Goal: Task Accomplishment & Management: Complete application form

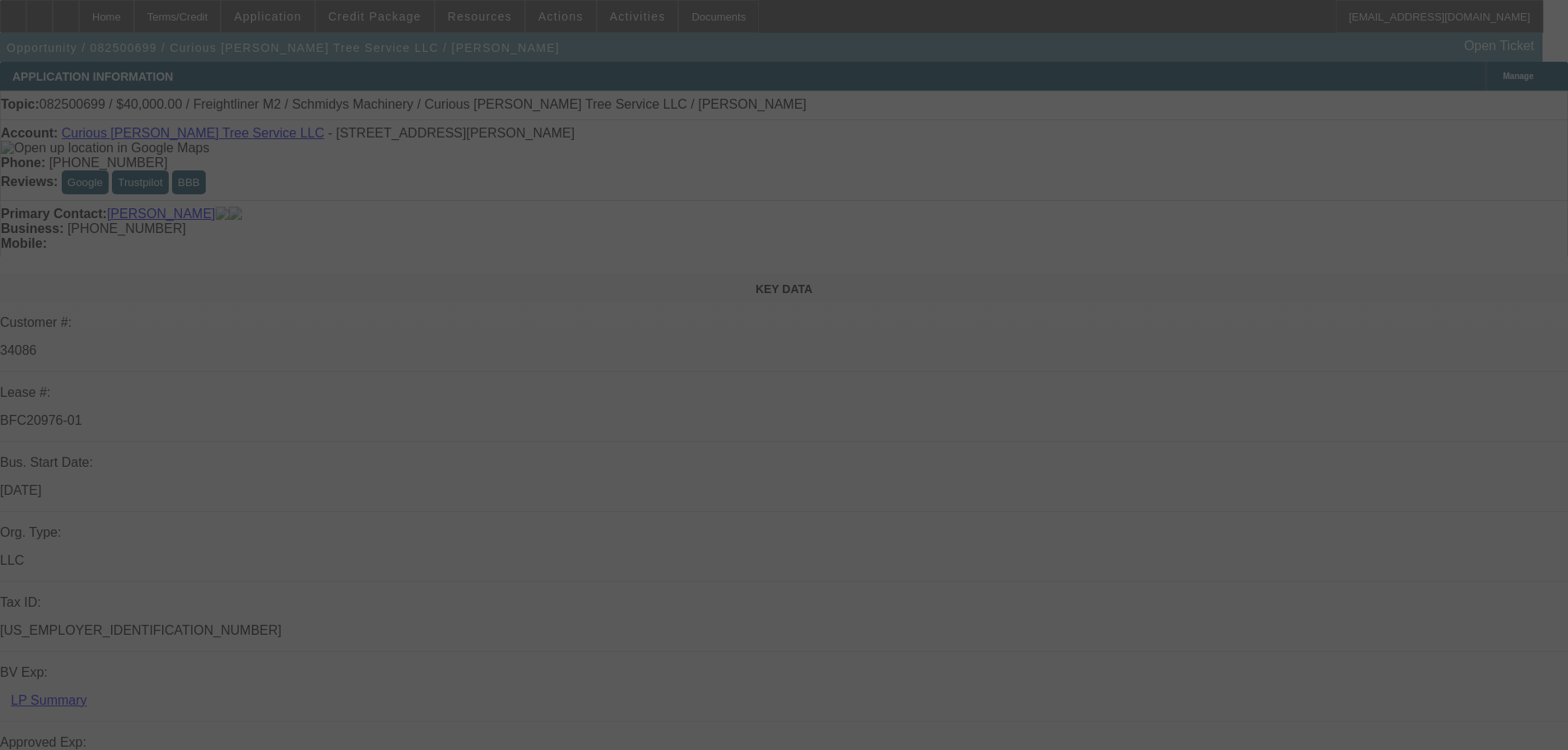
select select "0"
select select "3"
select select "0"
select select "6"
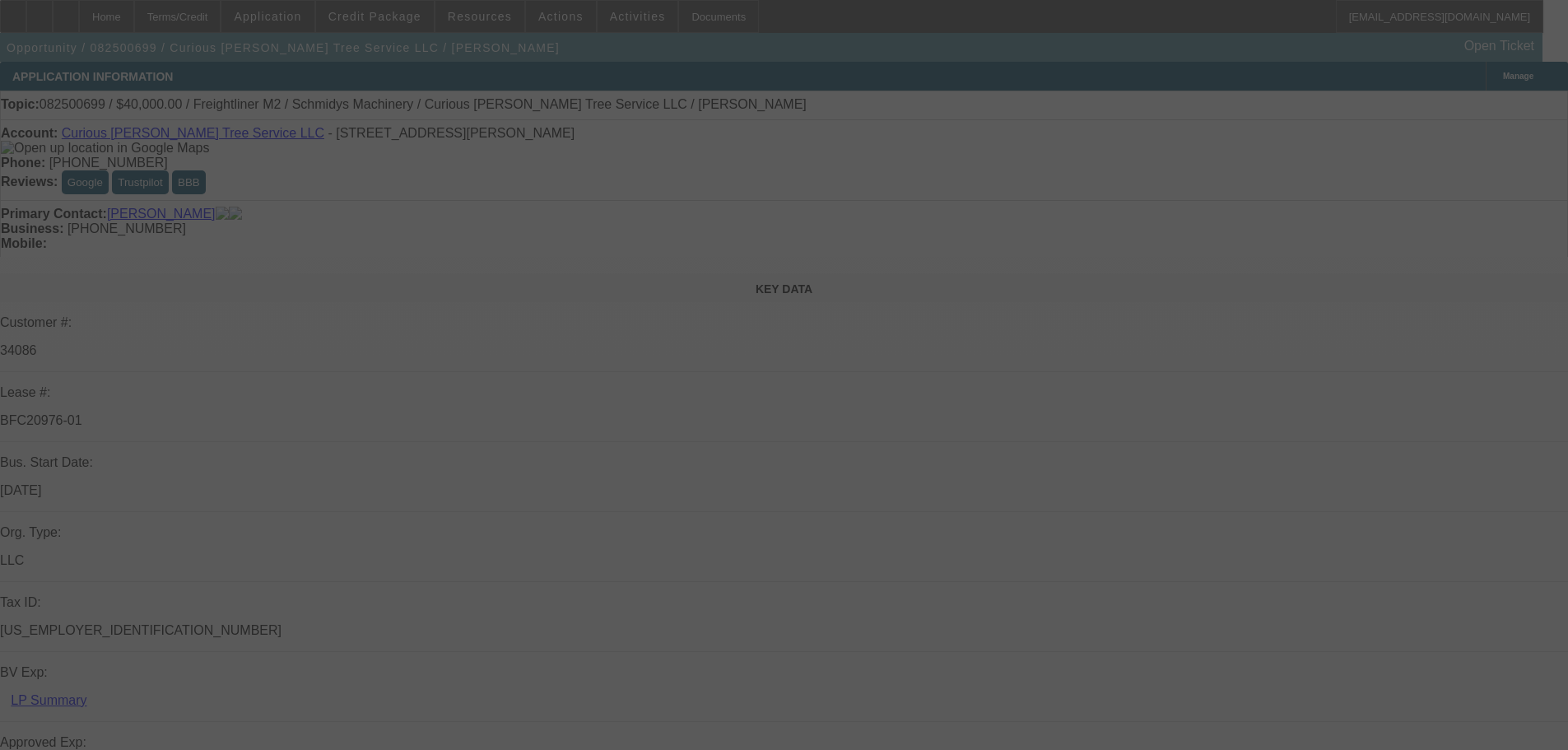
select select "0"
select select "2"
select select "0"
select select "6"
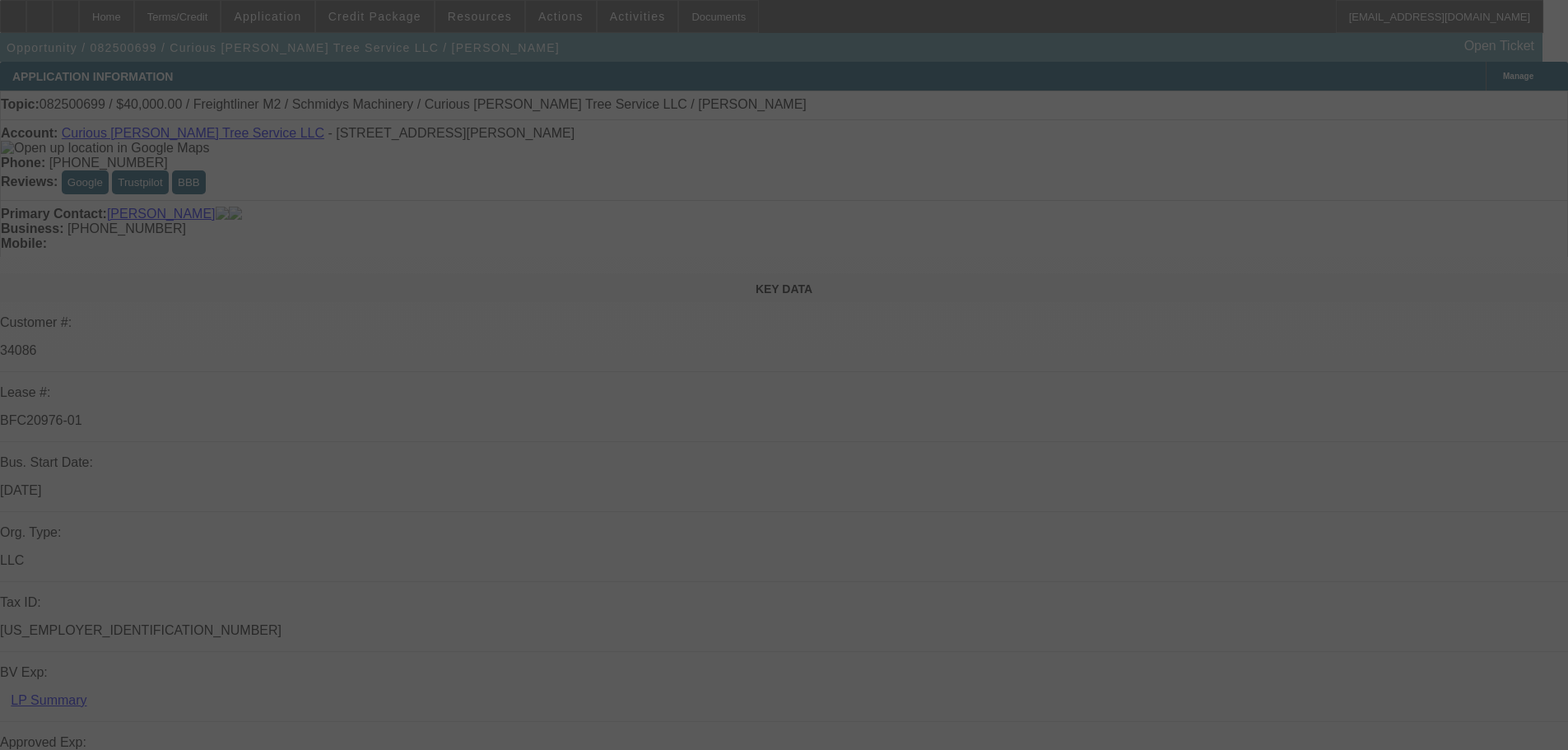
select select "0"
select select "2"
select select "0"
select select "6"
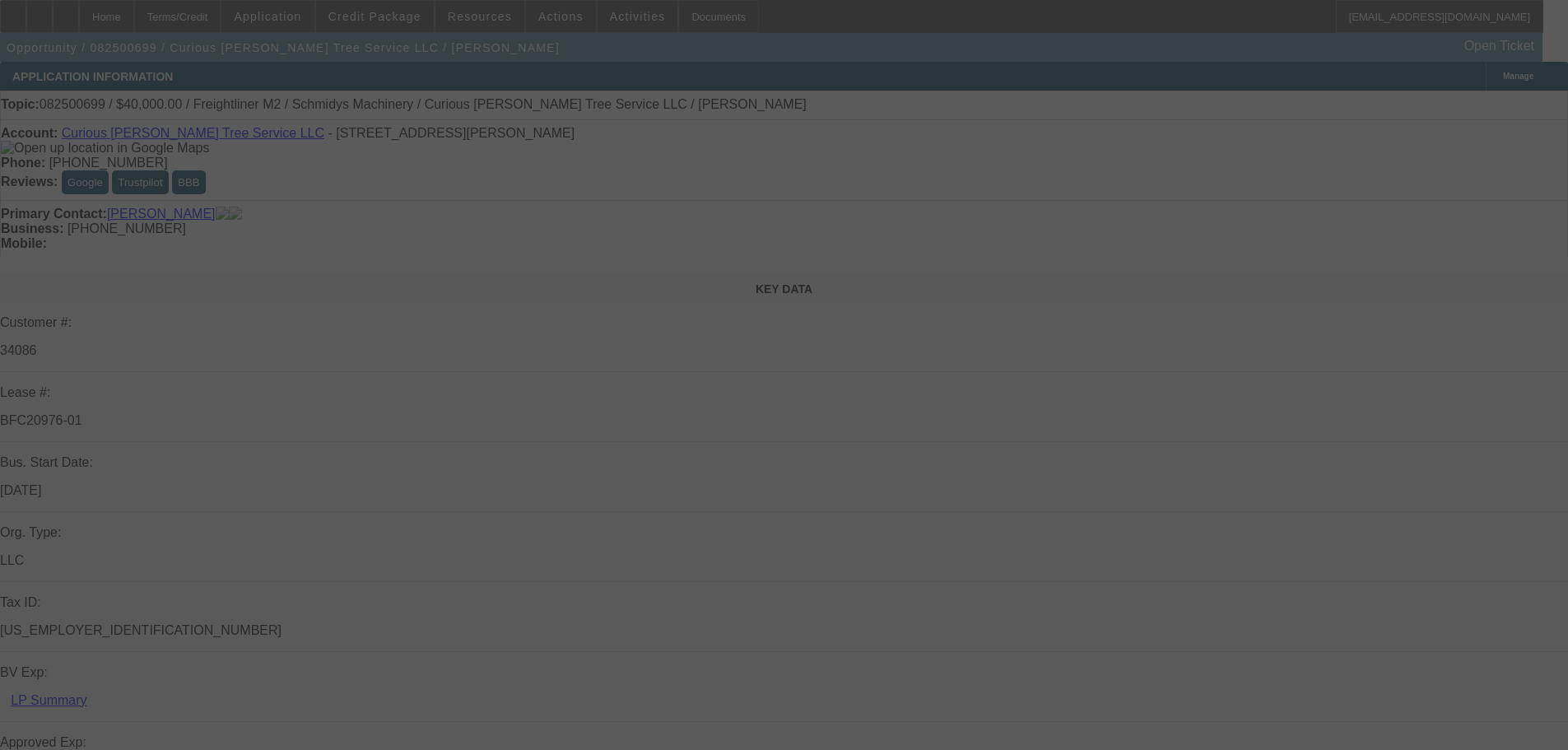
select select "0"
select select "6"
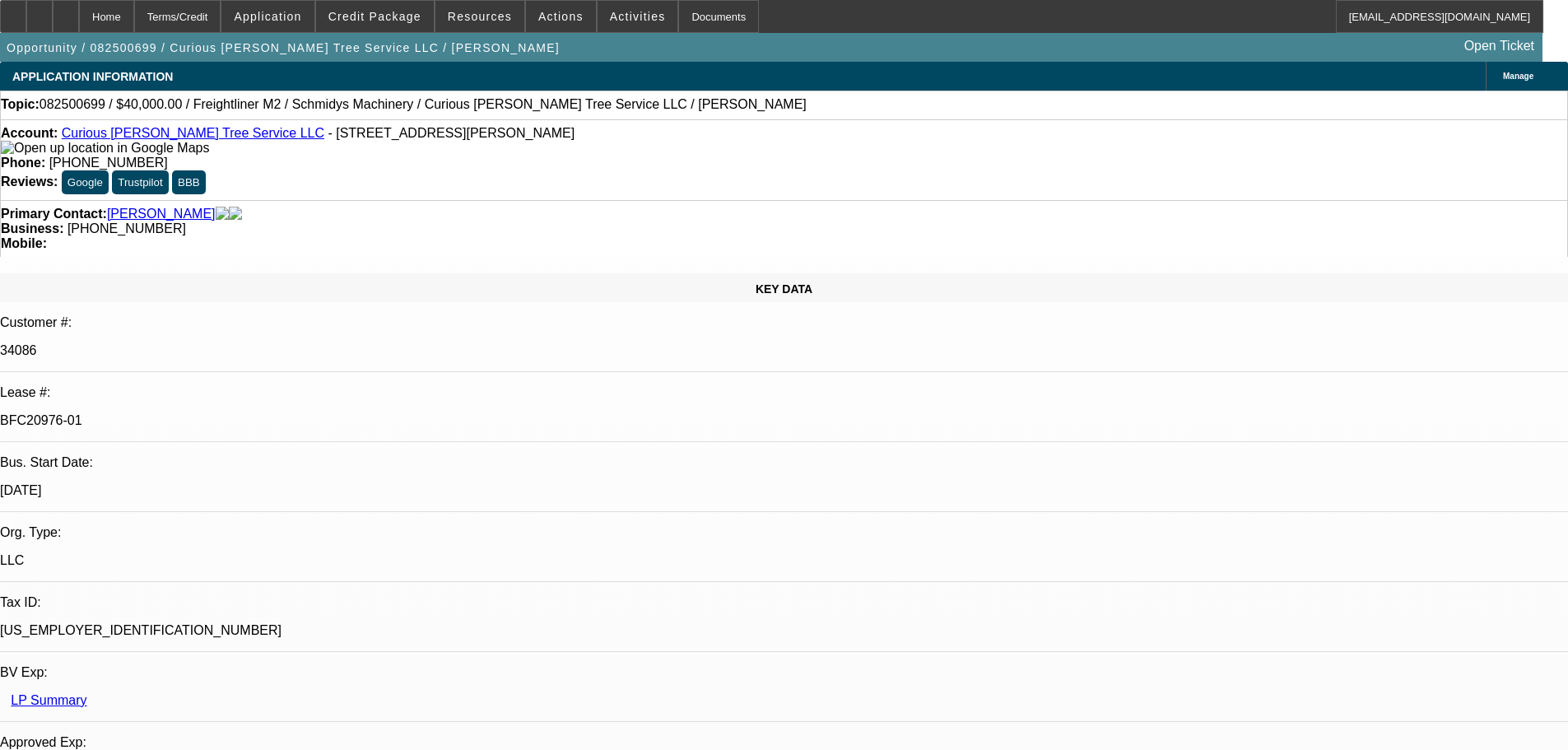
click at [191, 139] on link "Curious Joe Tree Service LLC" at bounding box center [193, 132] width 262 height 14
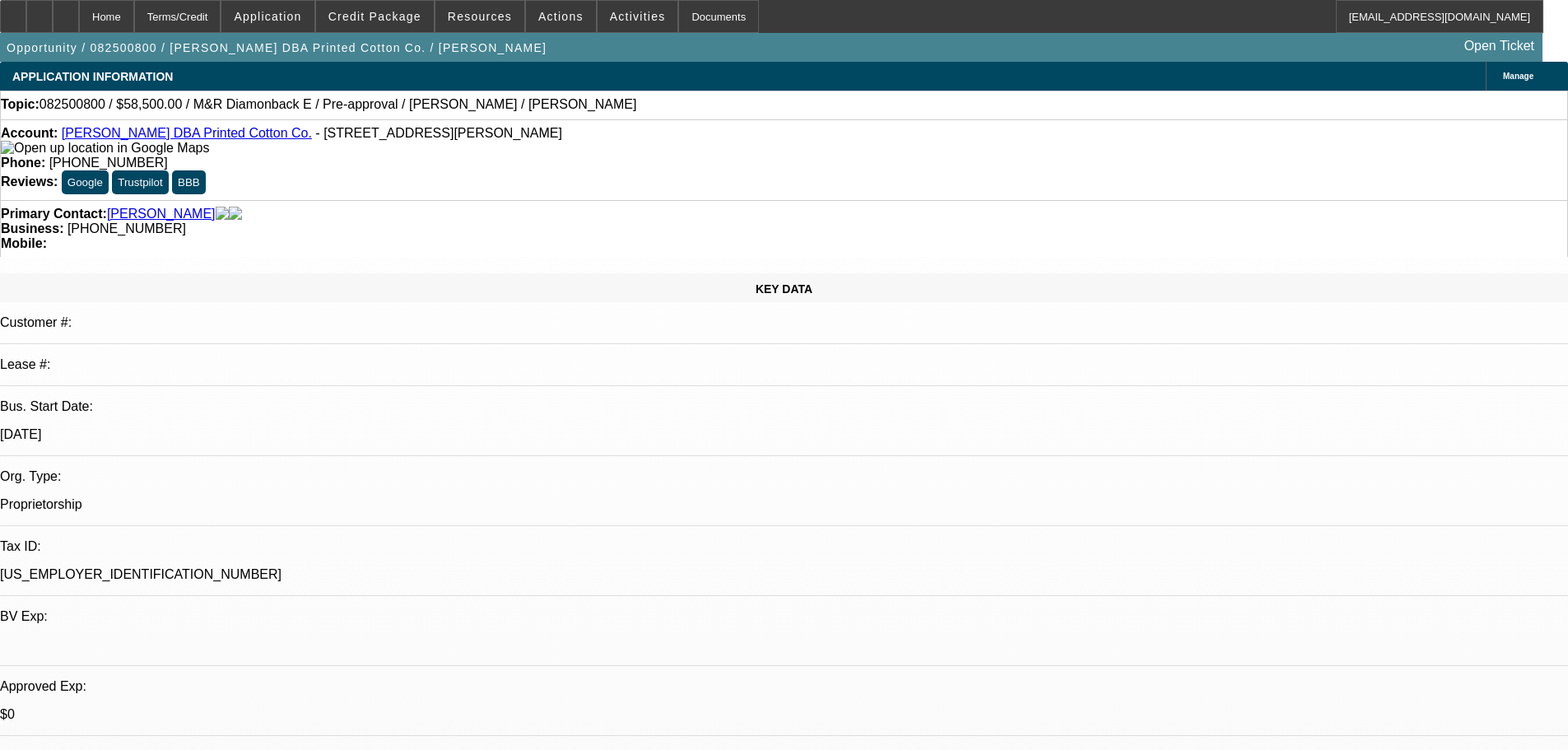
select select "0.1"
select select "2"
select select "0.1"
select select "4"
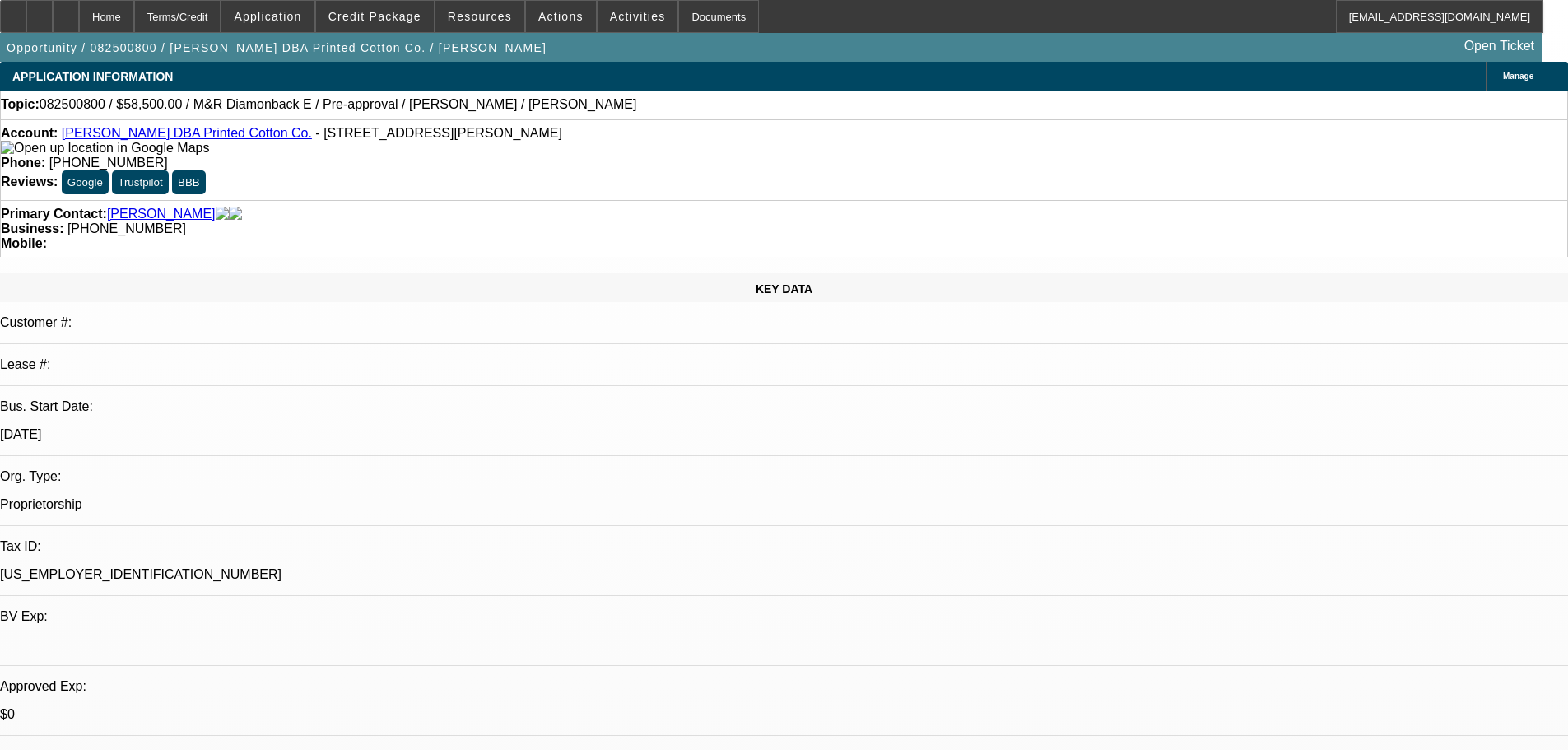
select select "0.1"
select select "2"
select select "0.1"
select select "4"
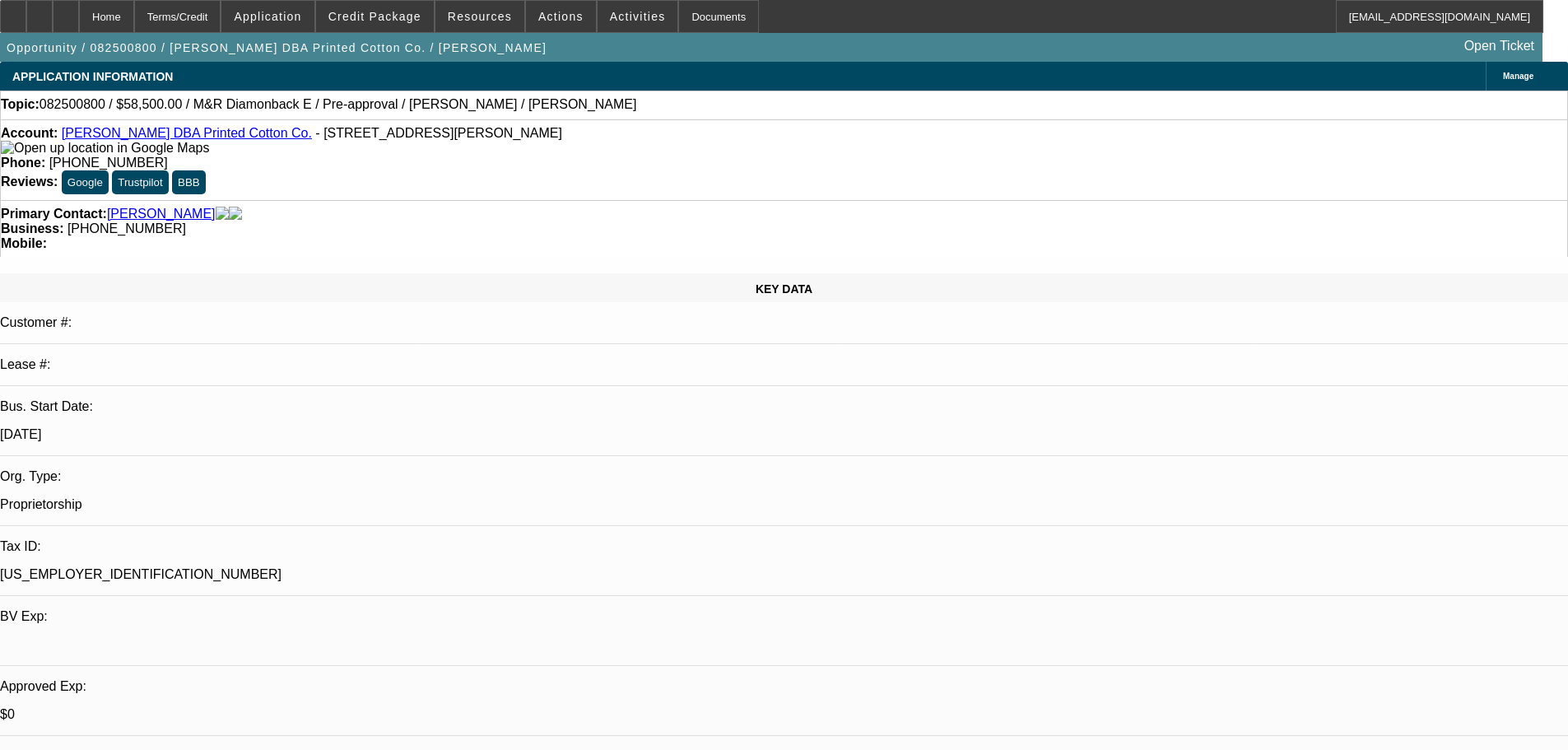
select select "0.1"
select select "2"
select select "0.1"
select select "4"
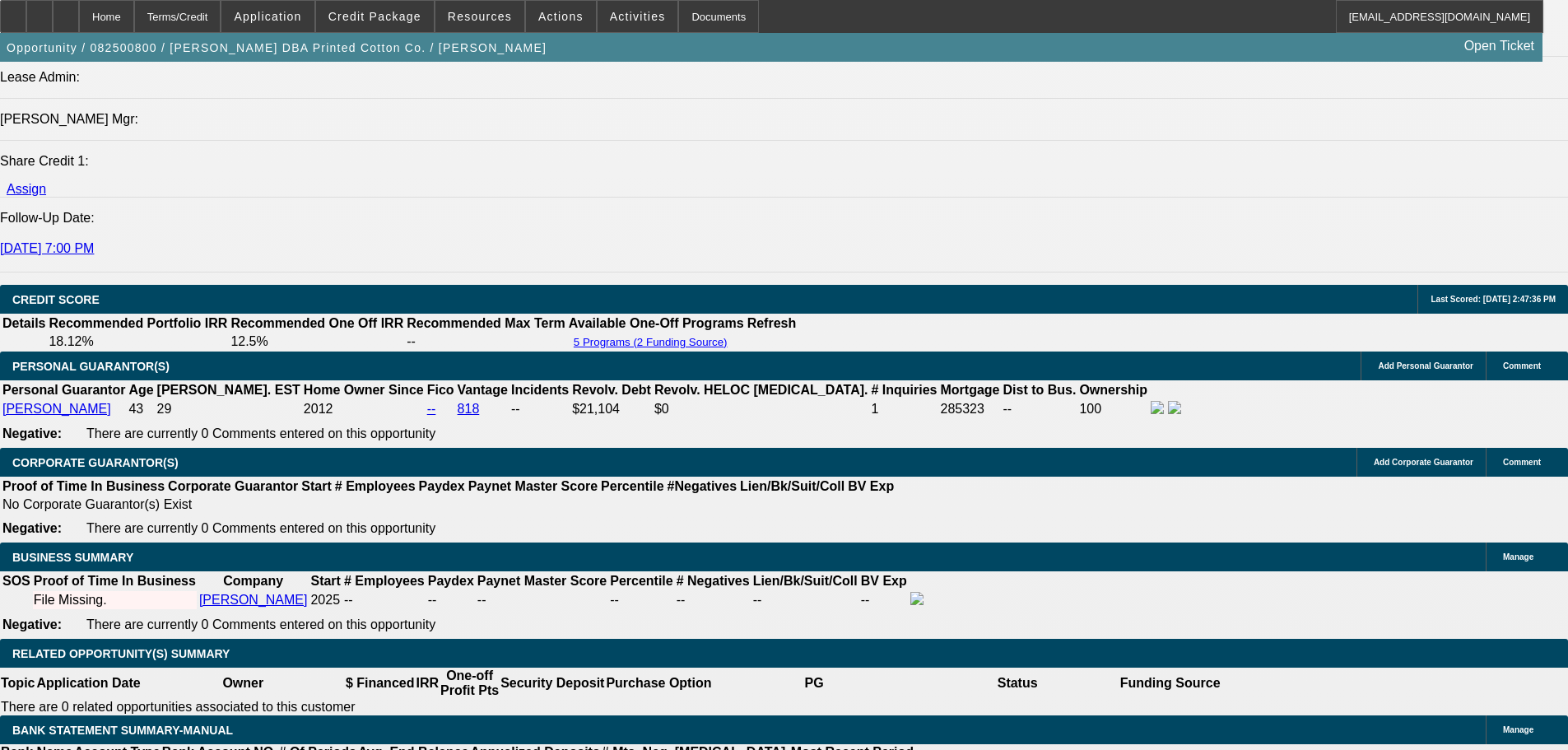
scroll to position [2075, 0]
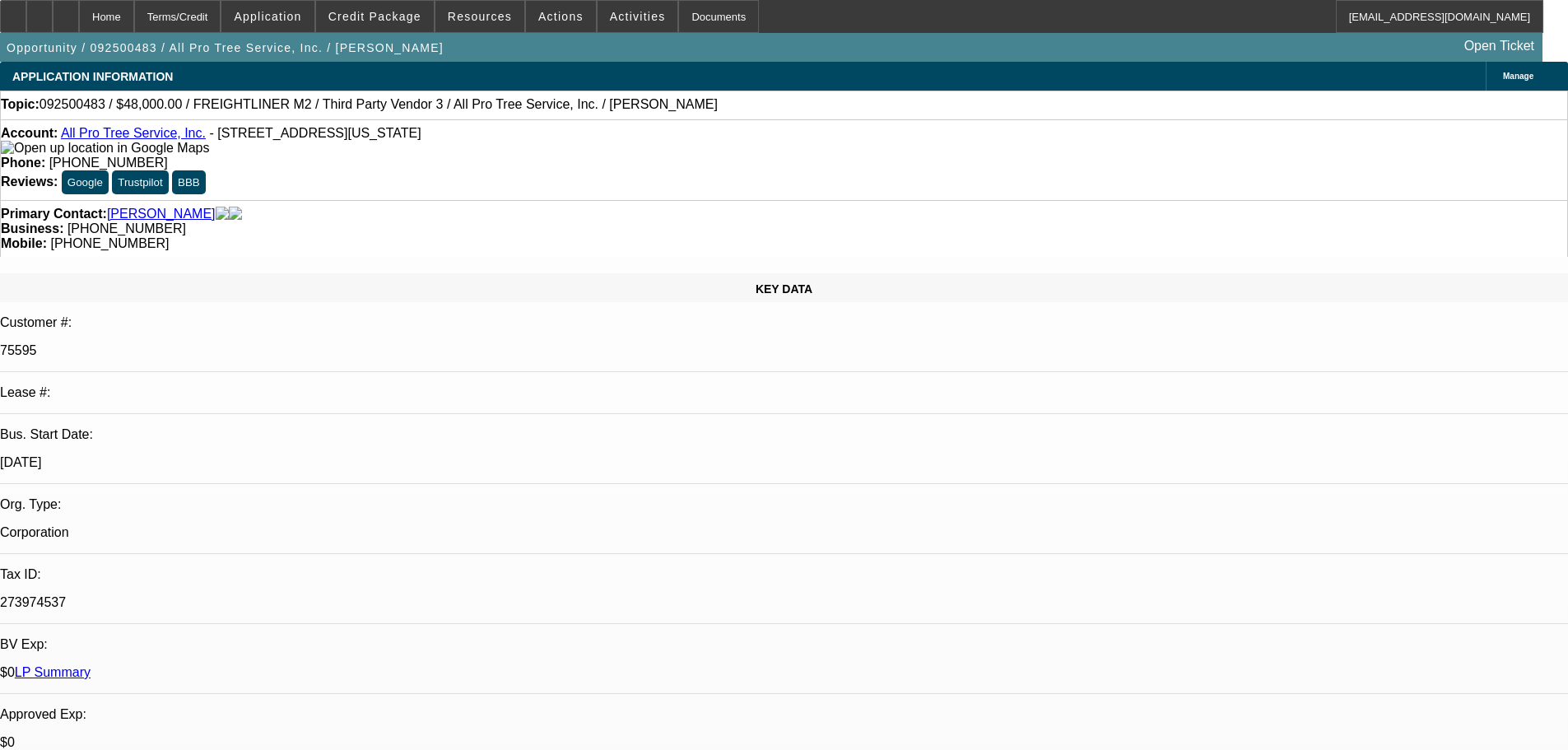
select select "0"
select select "6"
select select "0"
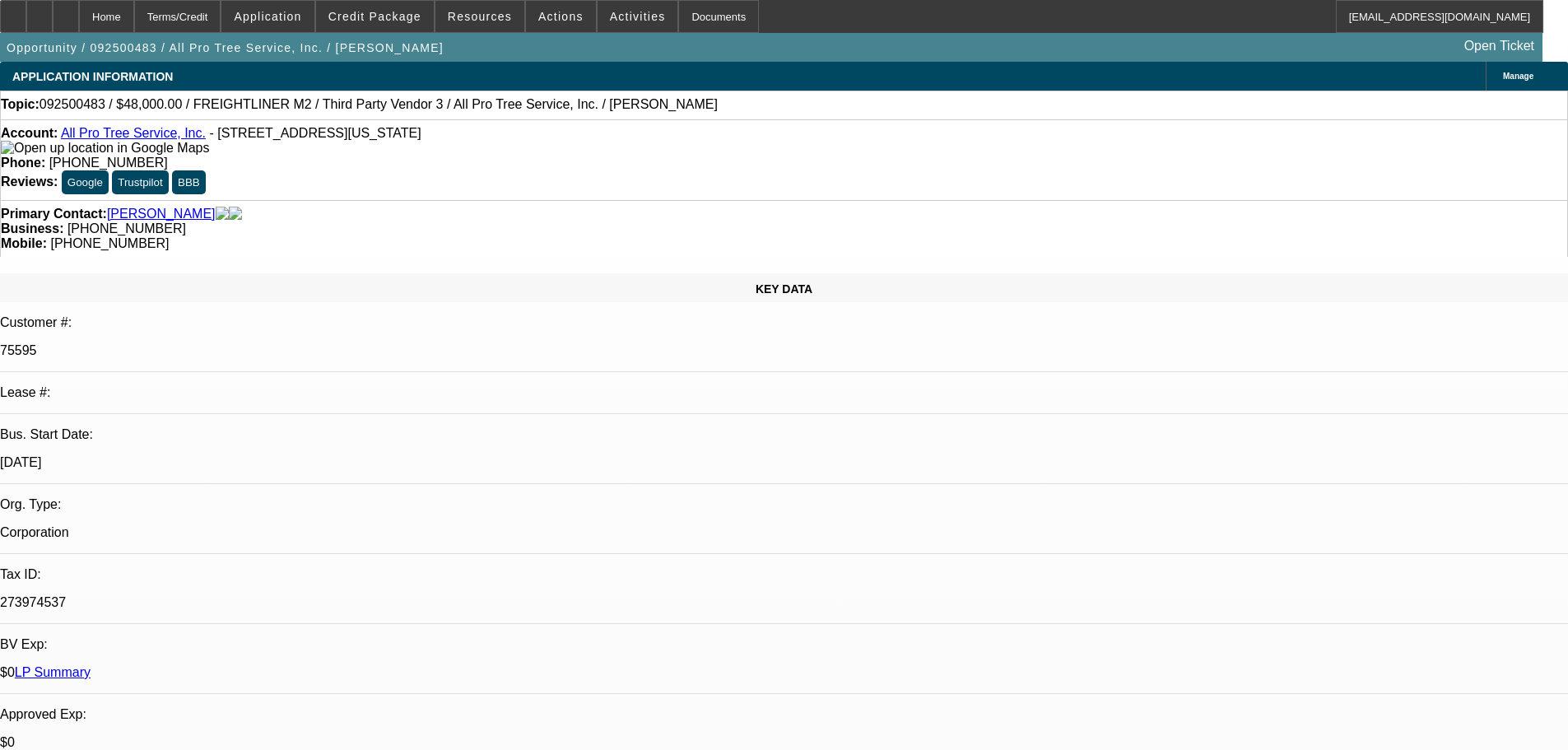
select select "0"
select select "6"
select select "0"
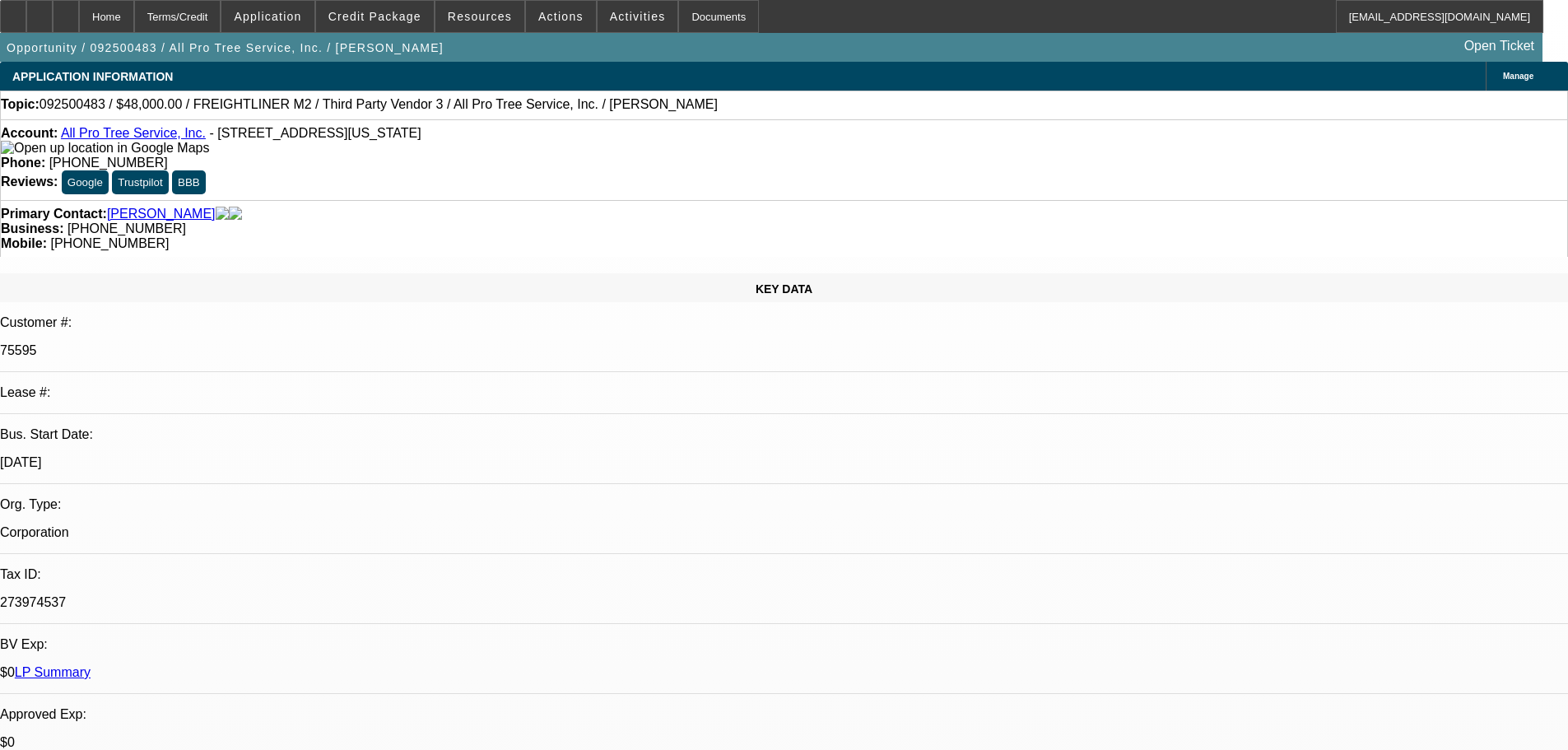
select select "0"
select select "6"
click at [406, 16] on span "Credit Package" at bounding box center [375, 17] width 93 height 13
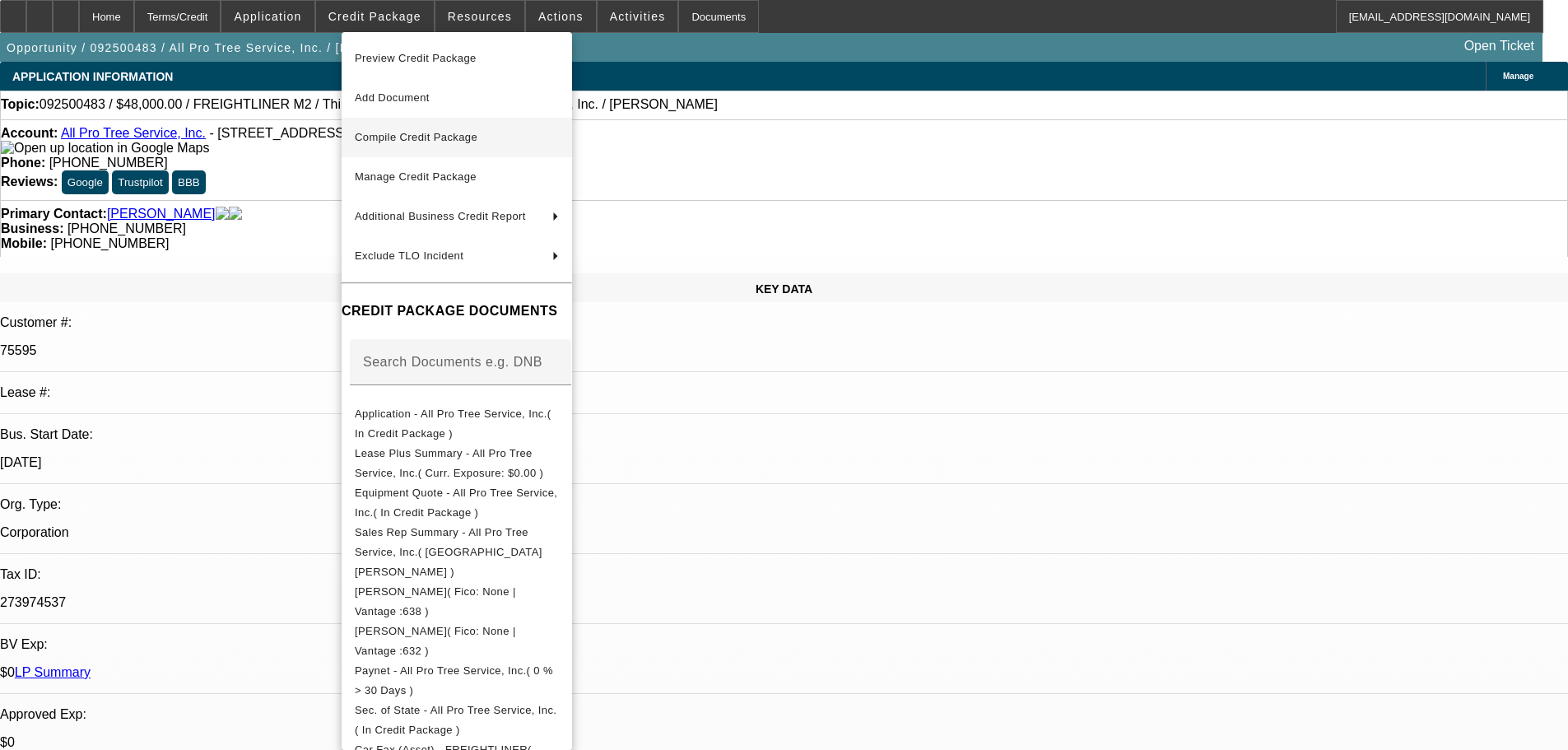
click at [436, 141] on span "Compile Credit Package" at bounding box center [416, 136] width 122 height 12
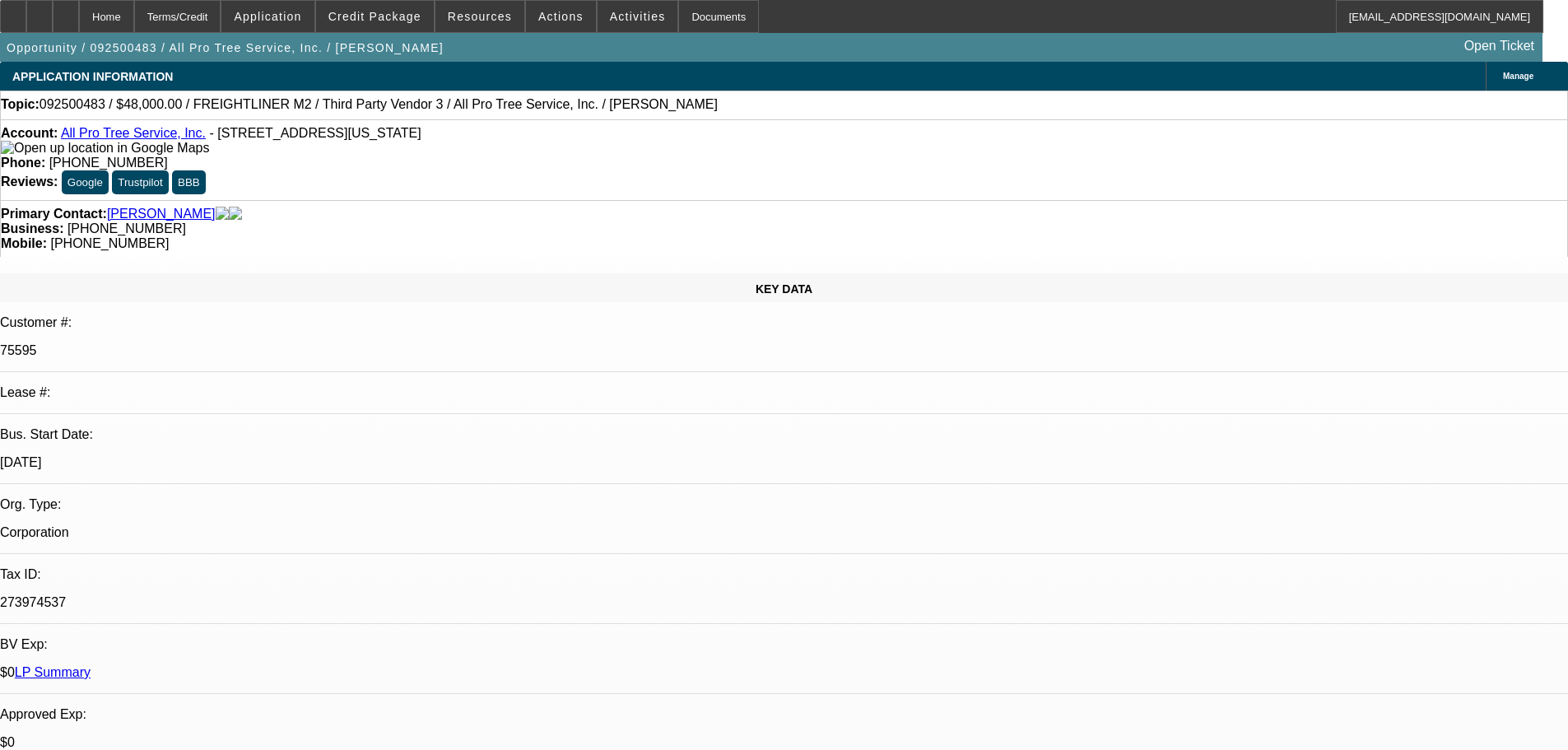
select select "0"
select select "6"
select select "0"
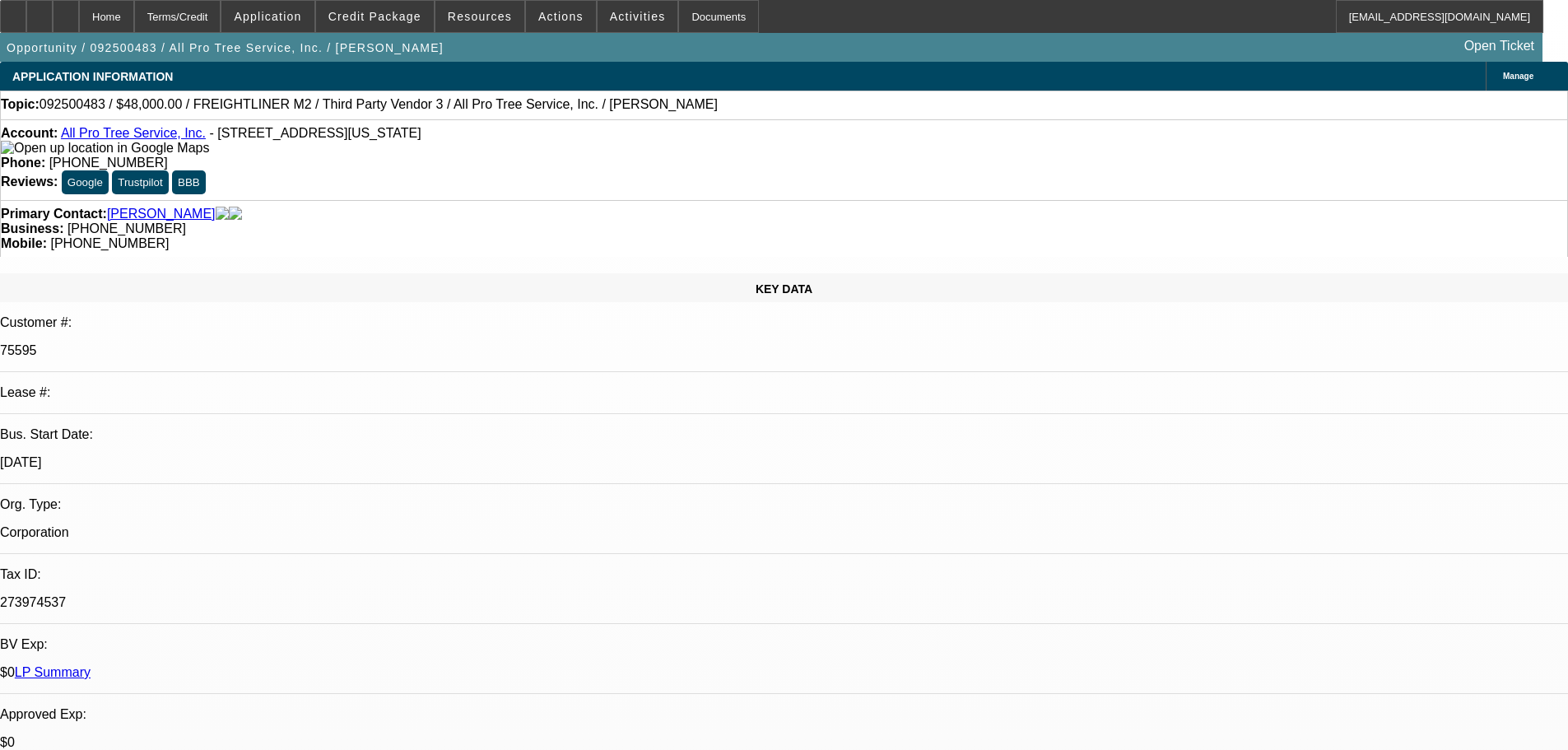
select select "0"
select select "6"
select select "0"
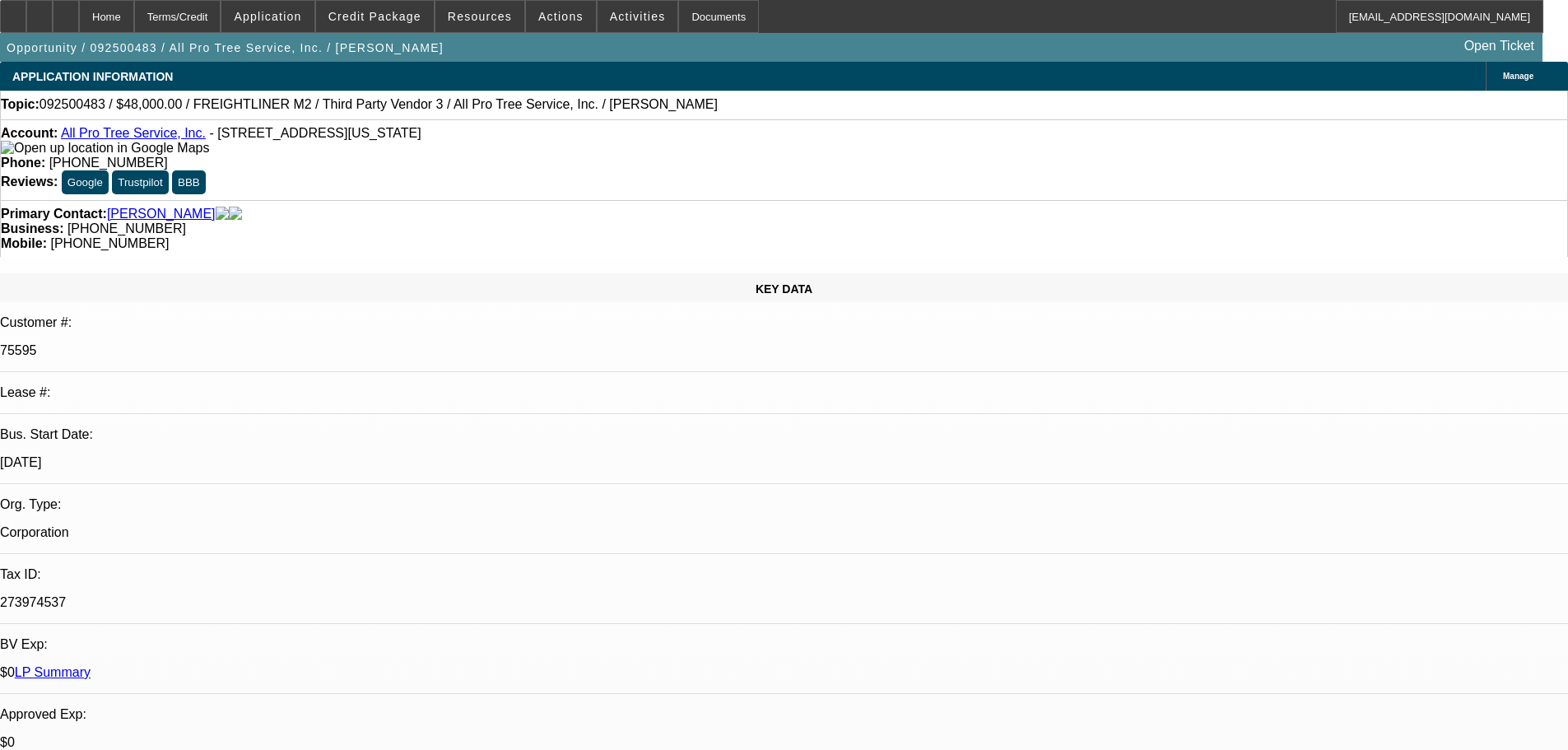
select select "0"
select select "6"
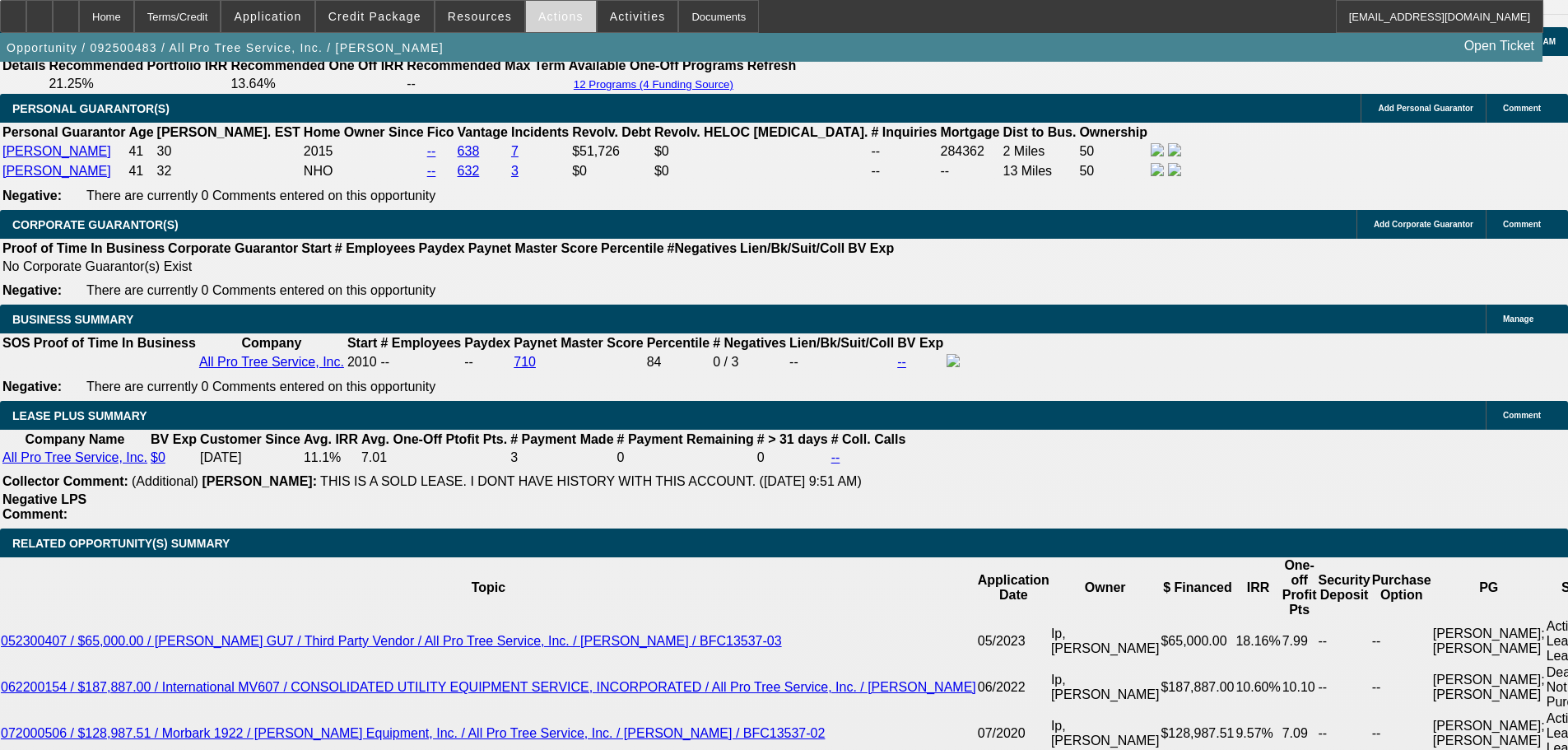
scroll to position [2386, 0]
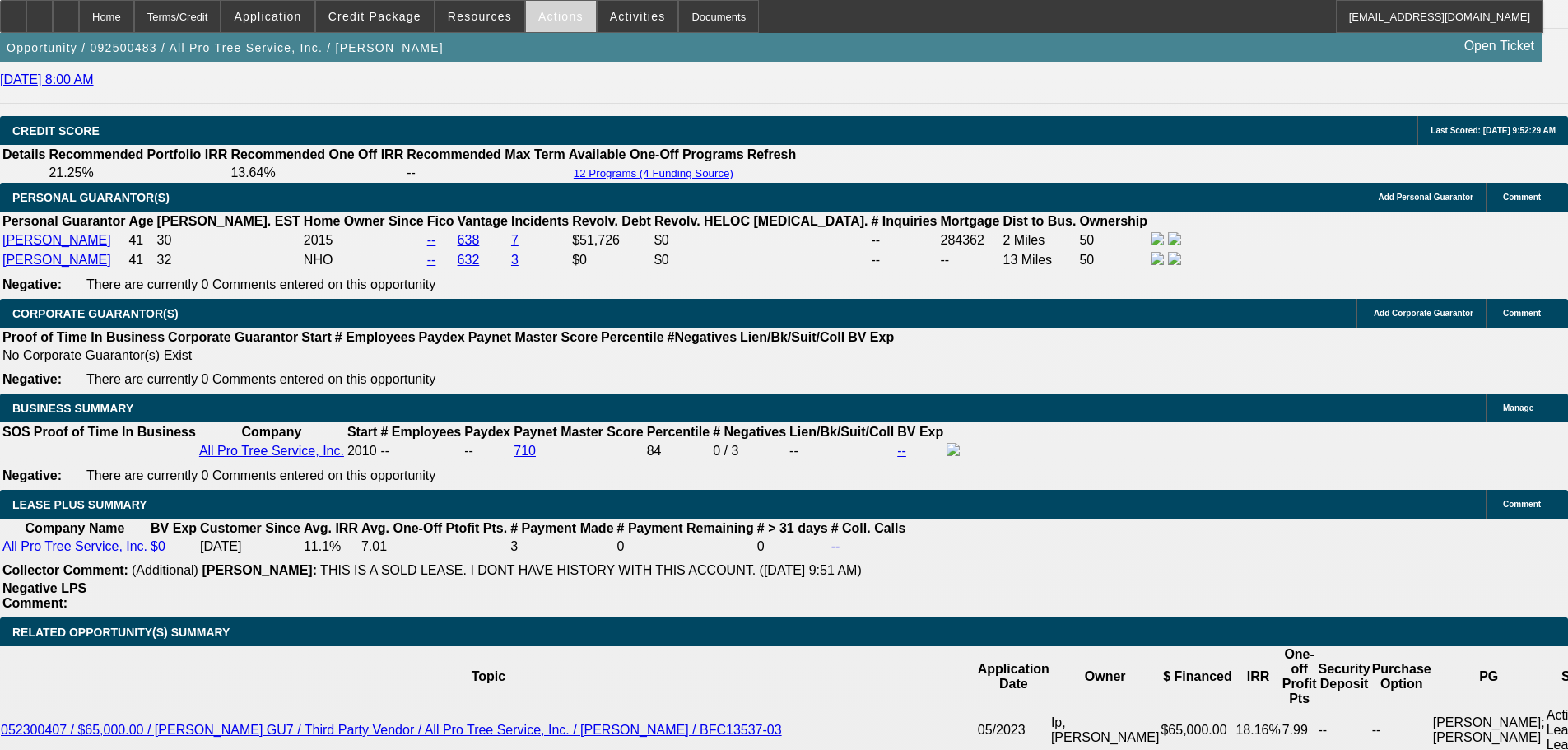
click at [538, 26] on span at bounding box center [561, 17] width 70 height 40
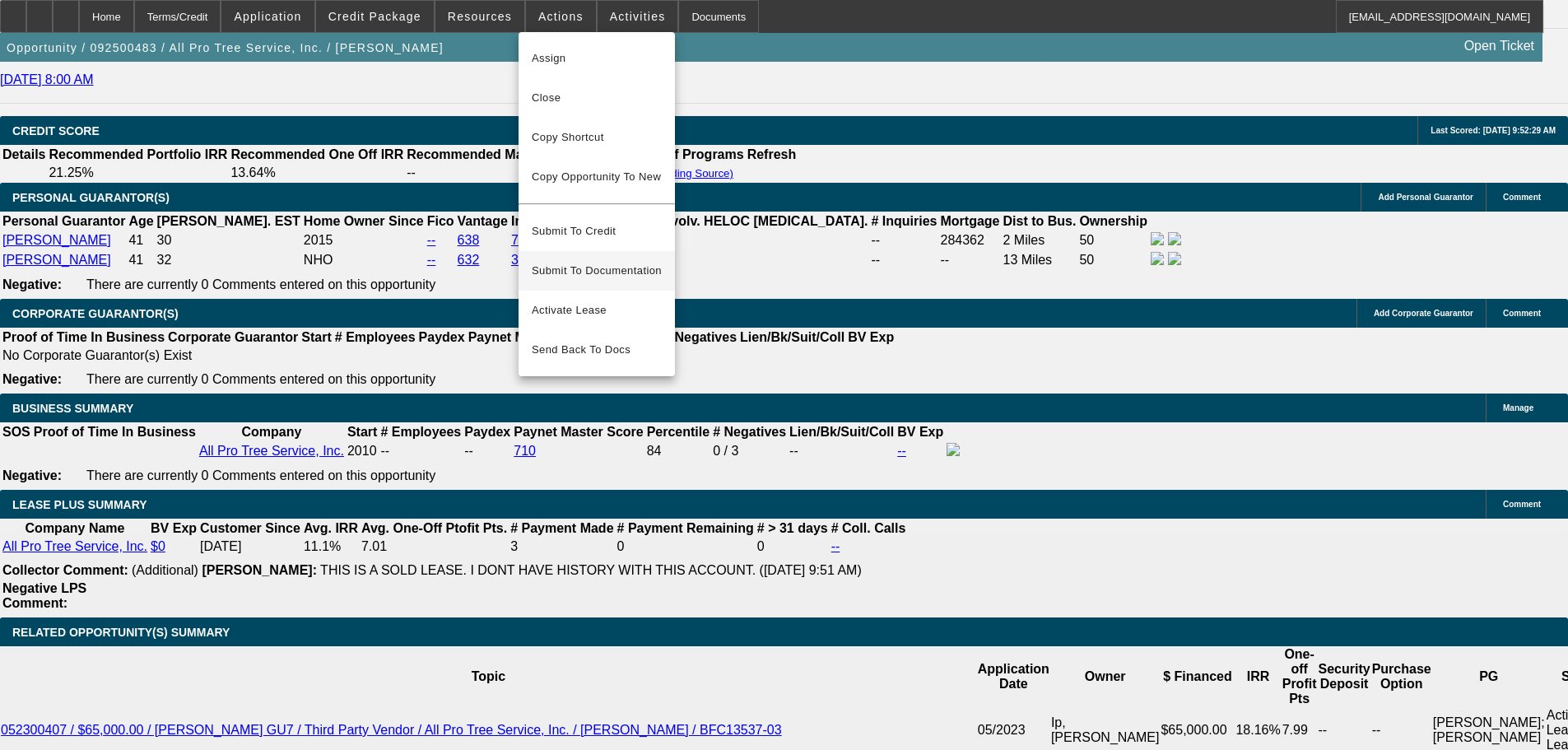
click at [584, 260] on span "Submit To Documentation" at bounding box center [596, 270] width 130 height 20
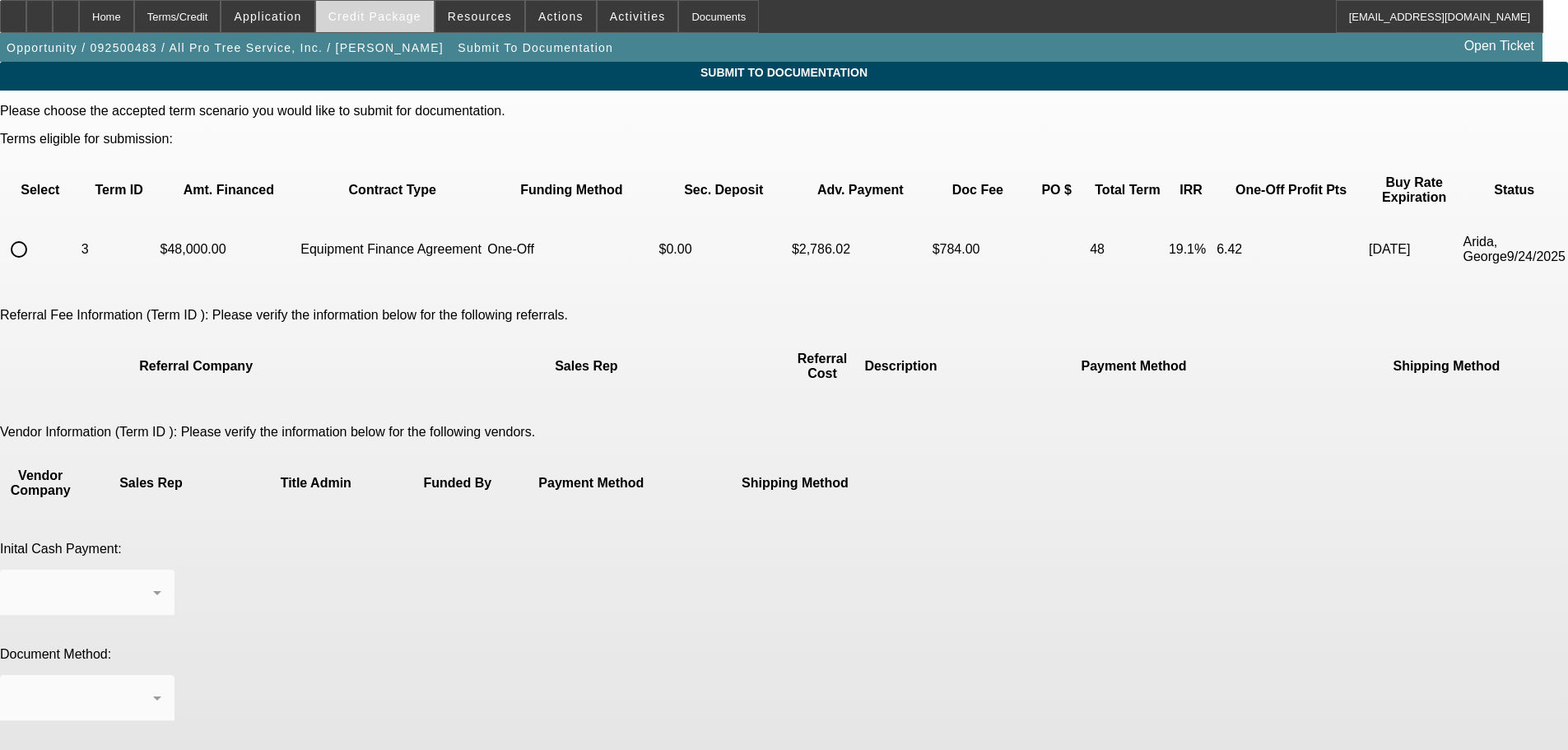
click at [401, 21] on span "Credit Package" at bounding box center [375, 17] width 93 height 13
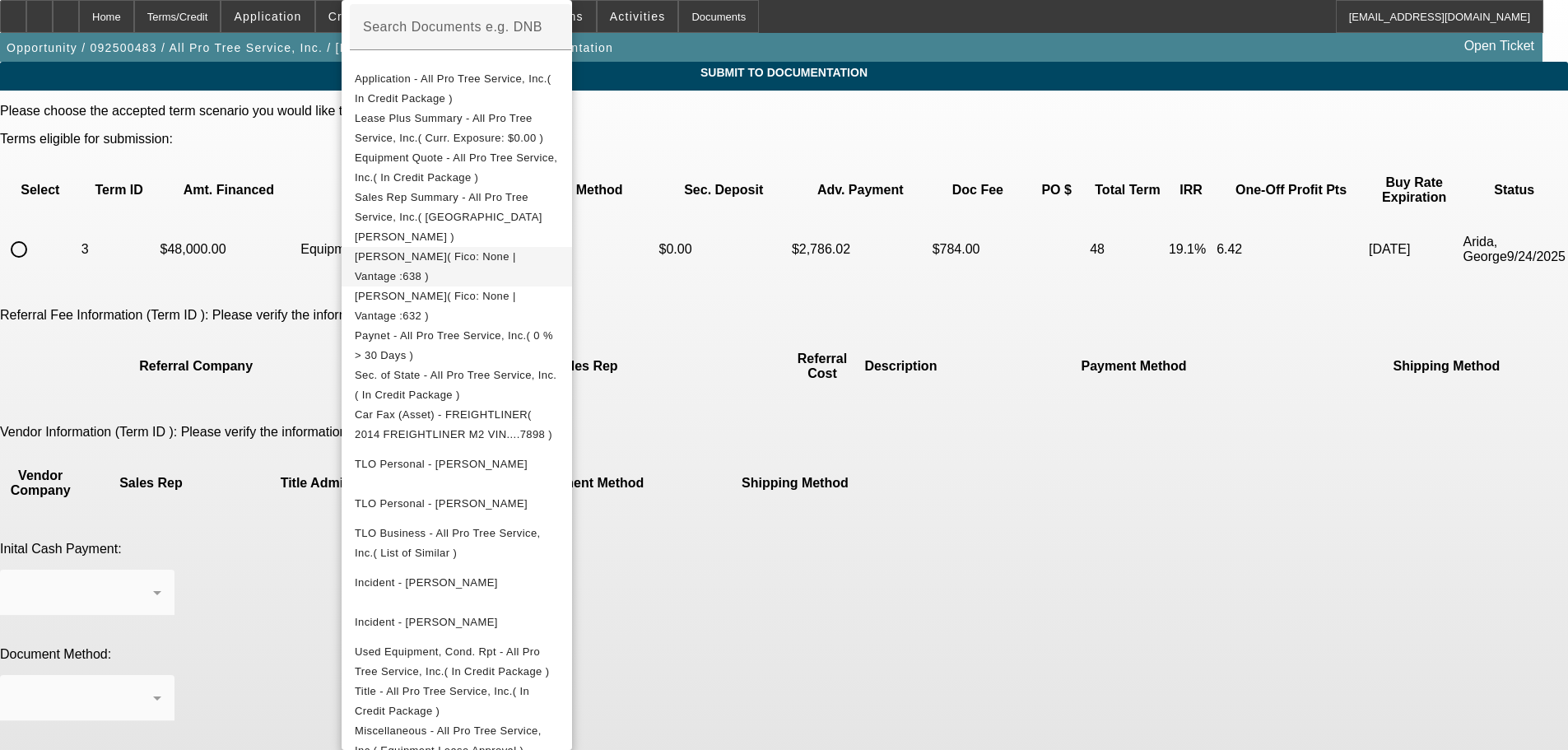
scroll to position [307, 0]
click at [538, 720] on span "Miscellaneous - All Pro Tree Service, Inc.( Equipment Lease Approval )" at bounding box center [448, 736] width 187 height 32
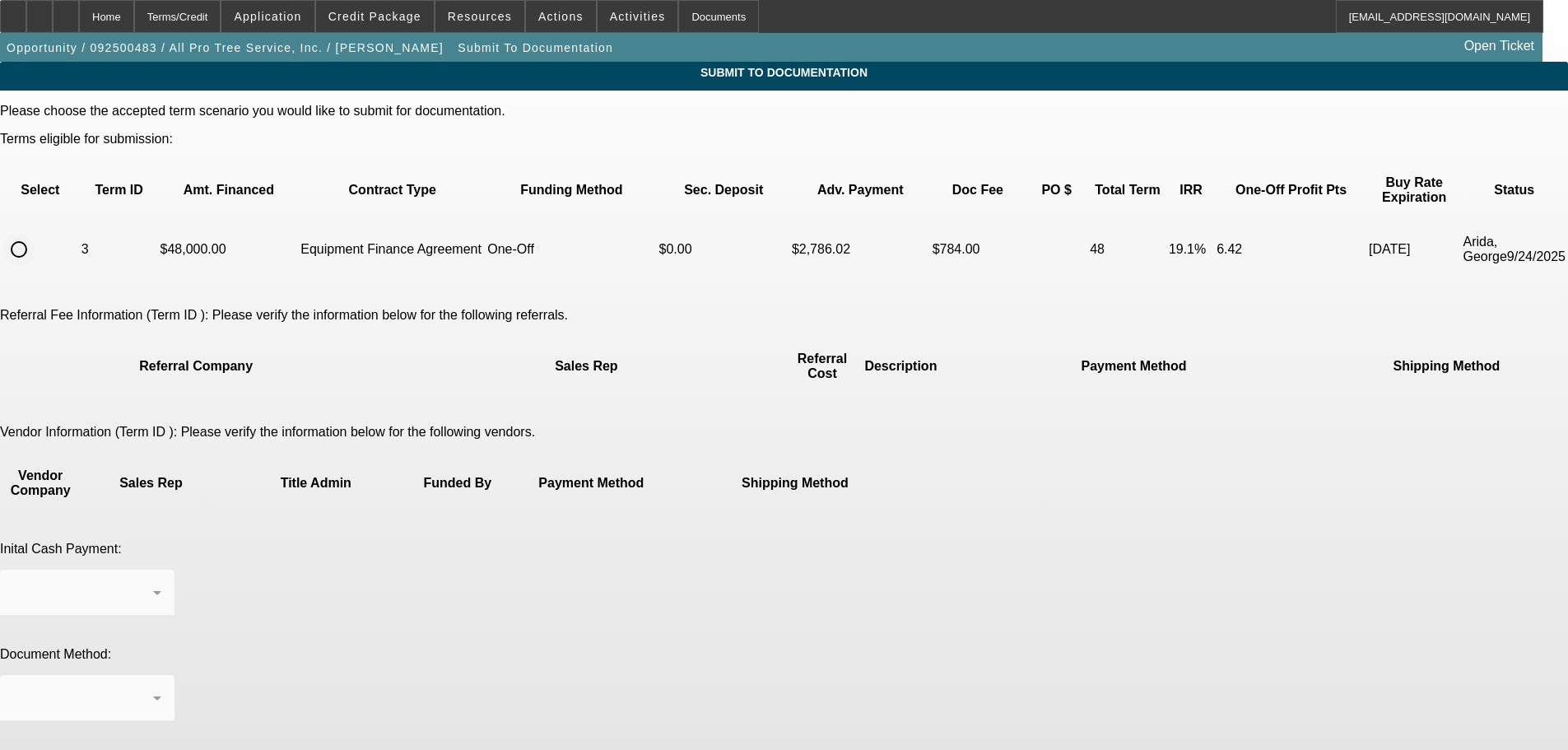
click at [36, 234] on input "radio" at bounding box center [19, 250] width 33 height 33
radio input "true"
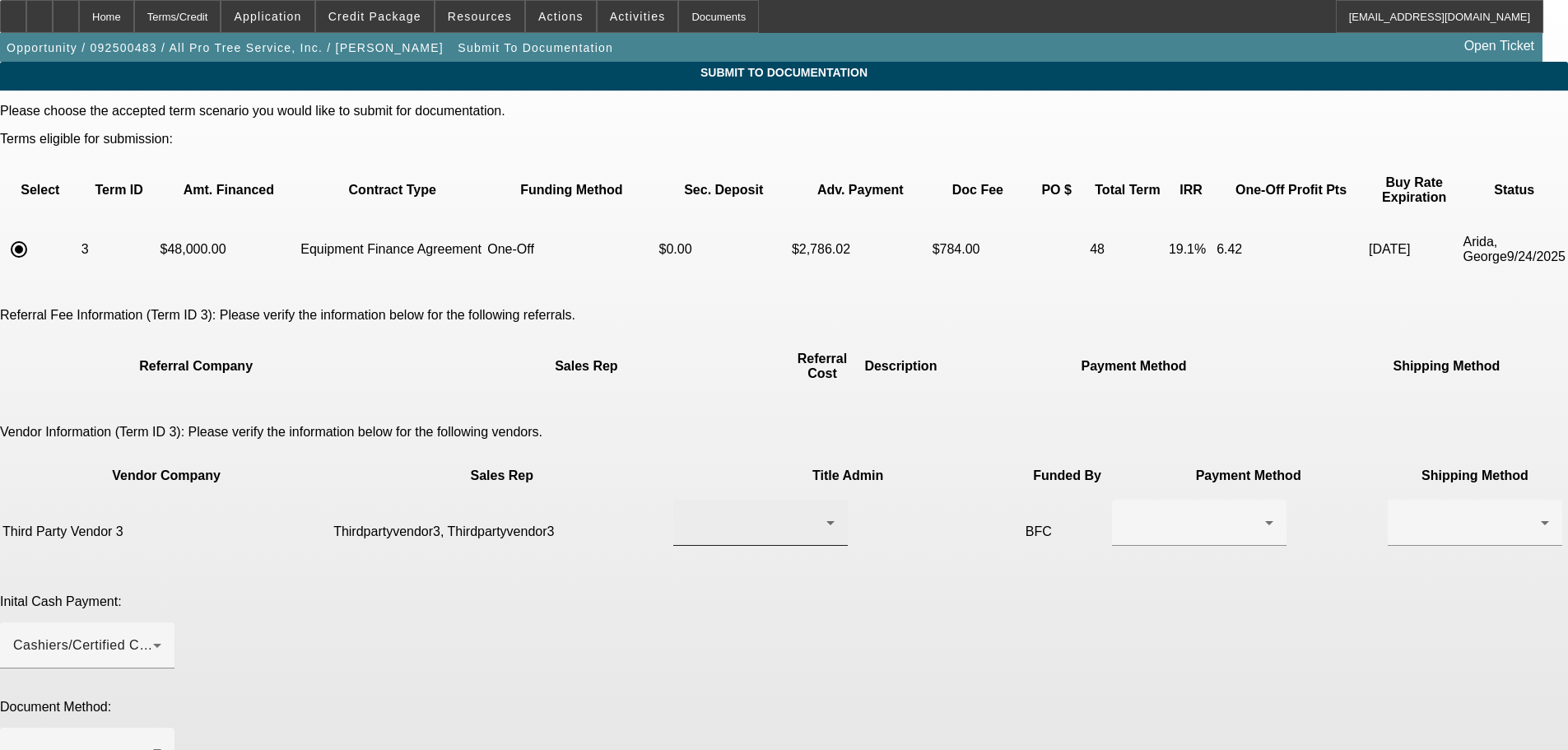
click at [708, 499] on div at bounding box center [760, 523] width 148 height 46
click at [715, 515] on span "Thirdpartyvendor3, Thirdpartyvendor3" at bounding box center [711, 504] width 167 height 40
click at [1126, 499] on div at bounding box center [1199, 523] width 148 height 46
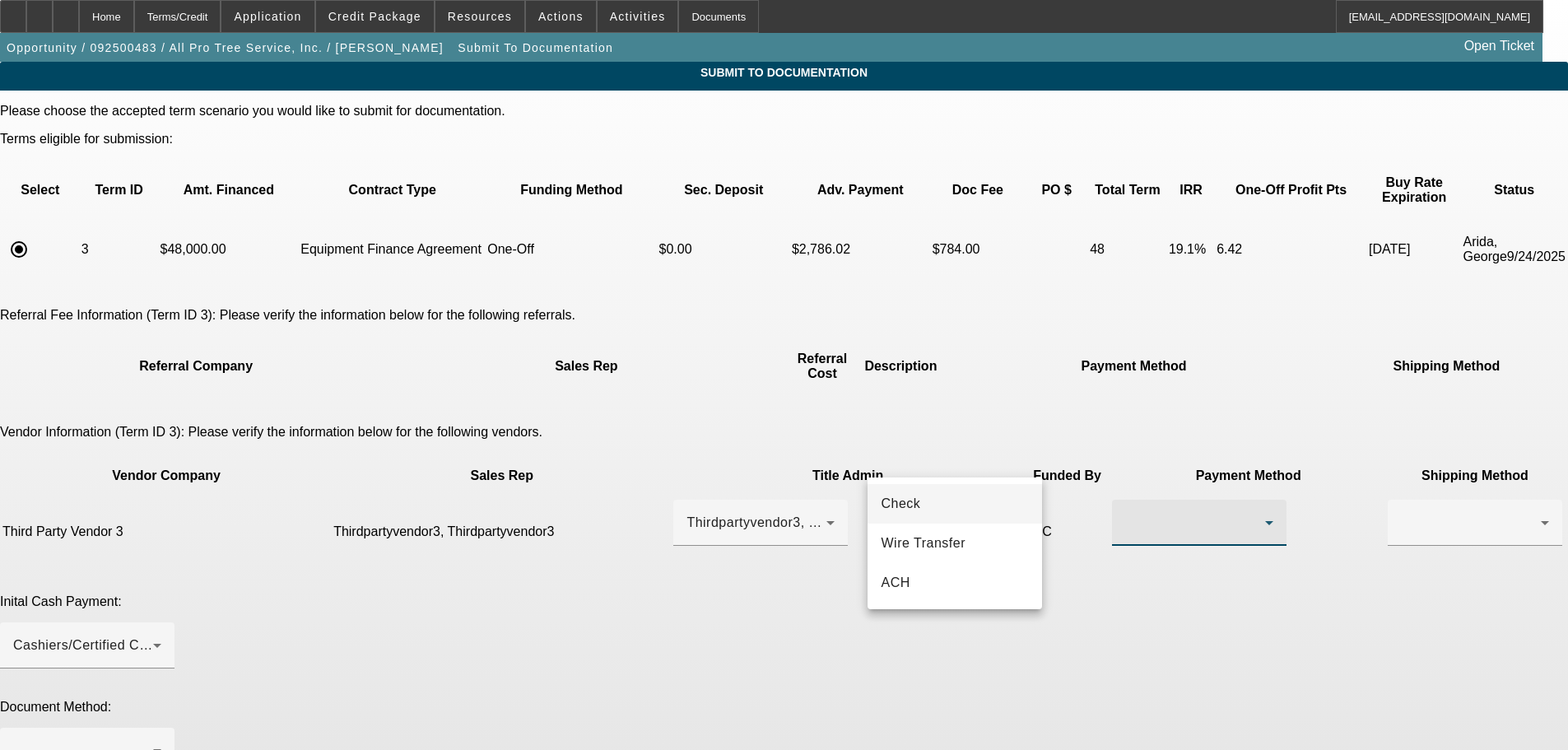
click at [944, 510] on mat-option "Check" at bounding box center [954, 504] width 174 height 40
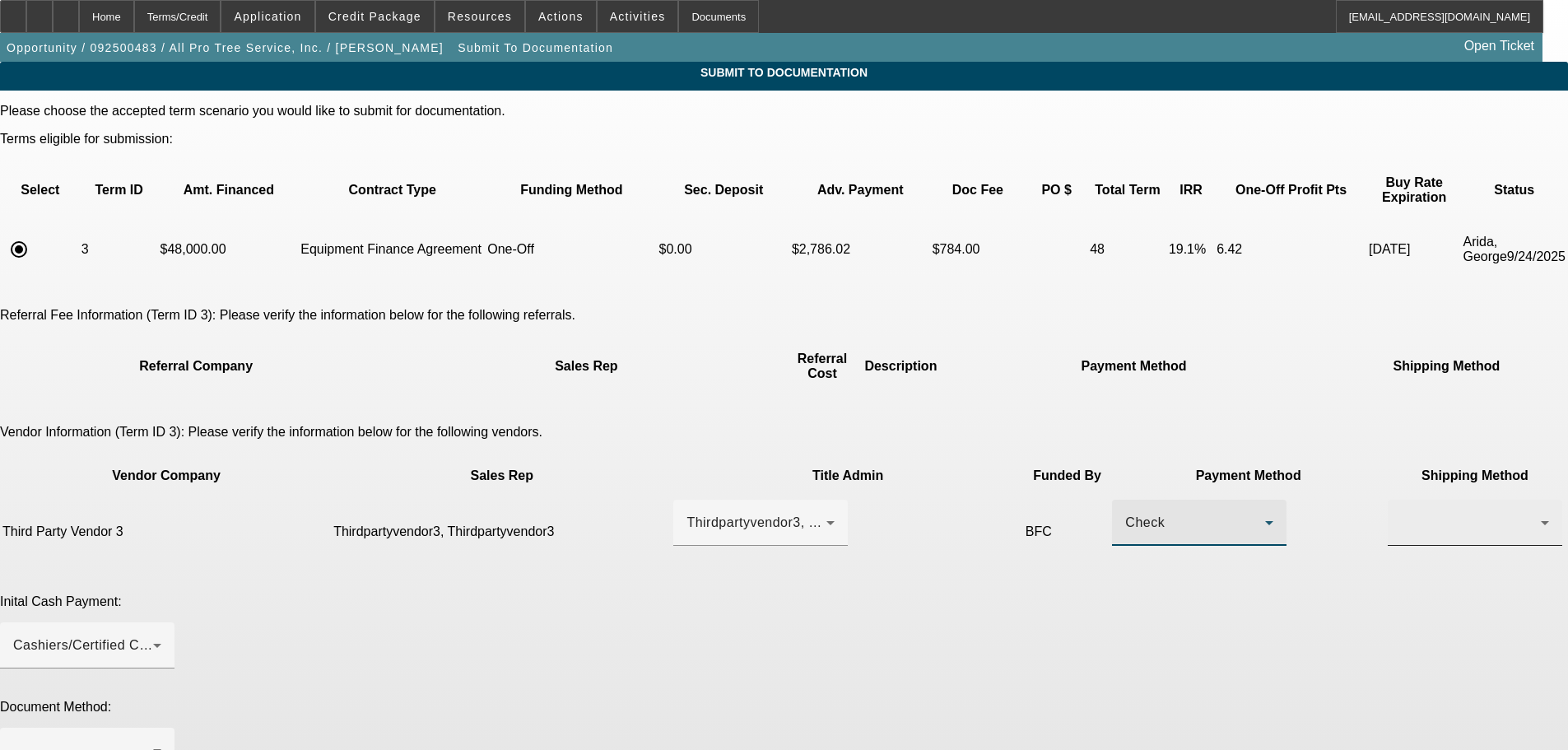
click at [1388, 499] on div at bounding box center [1475, 523] width 174 height 46
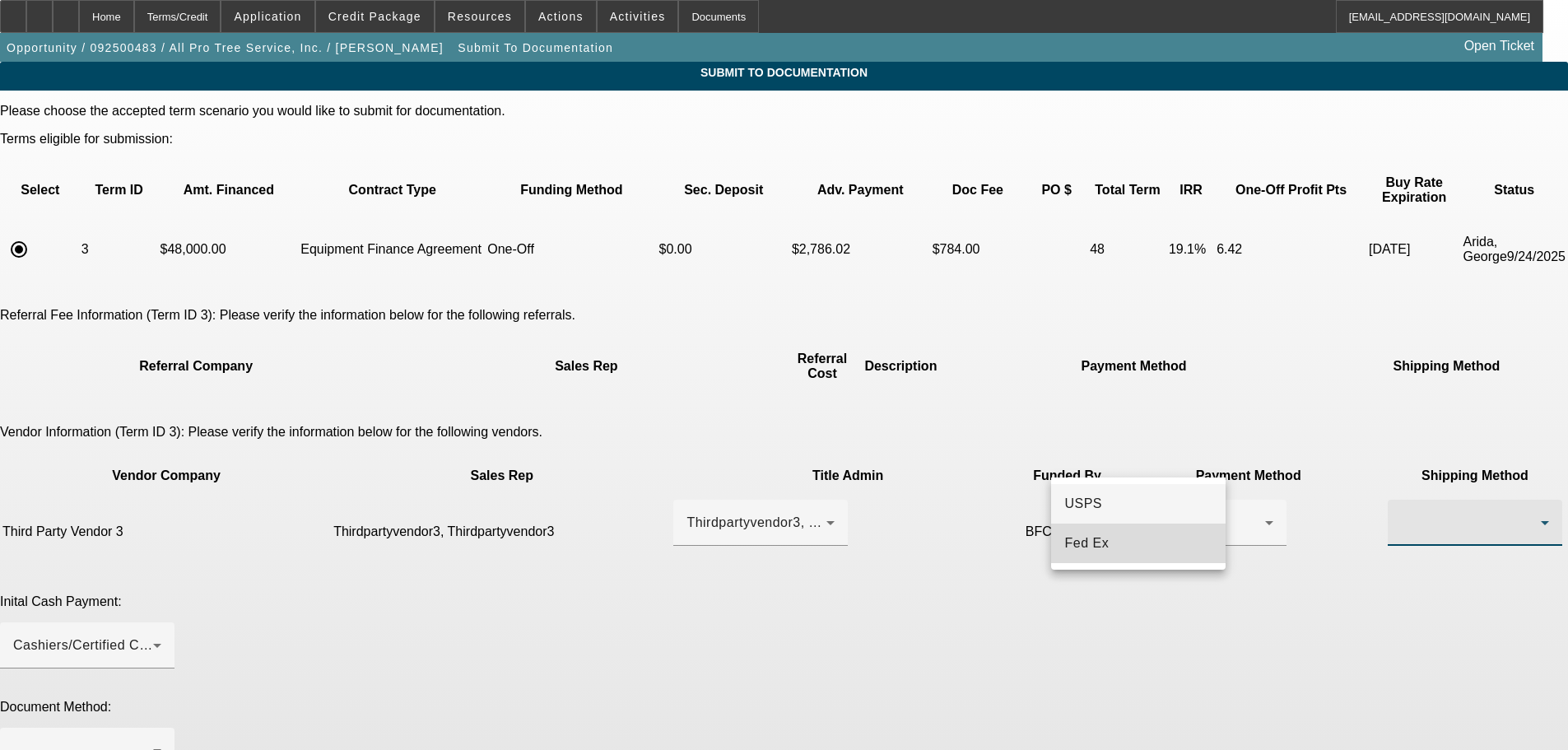
click at [1084, 547] on span "Fed Ex" at bounding box center [1087, 543] width 45 height 20
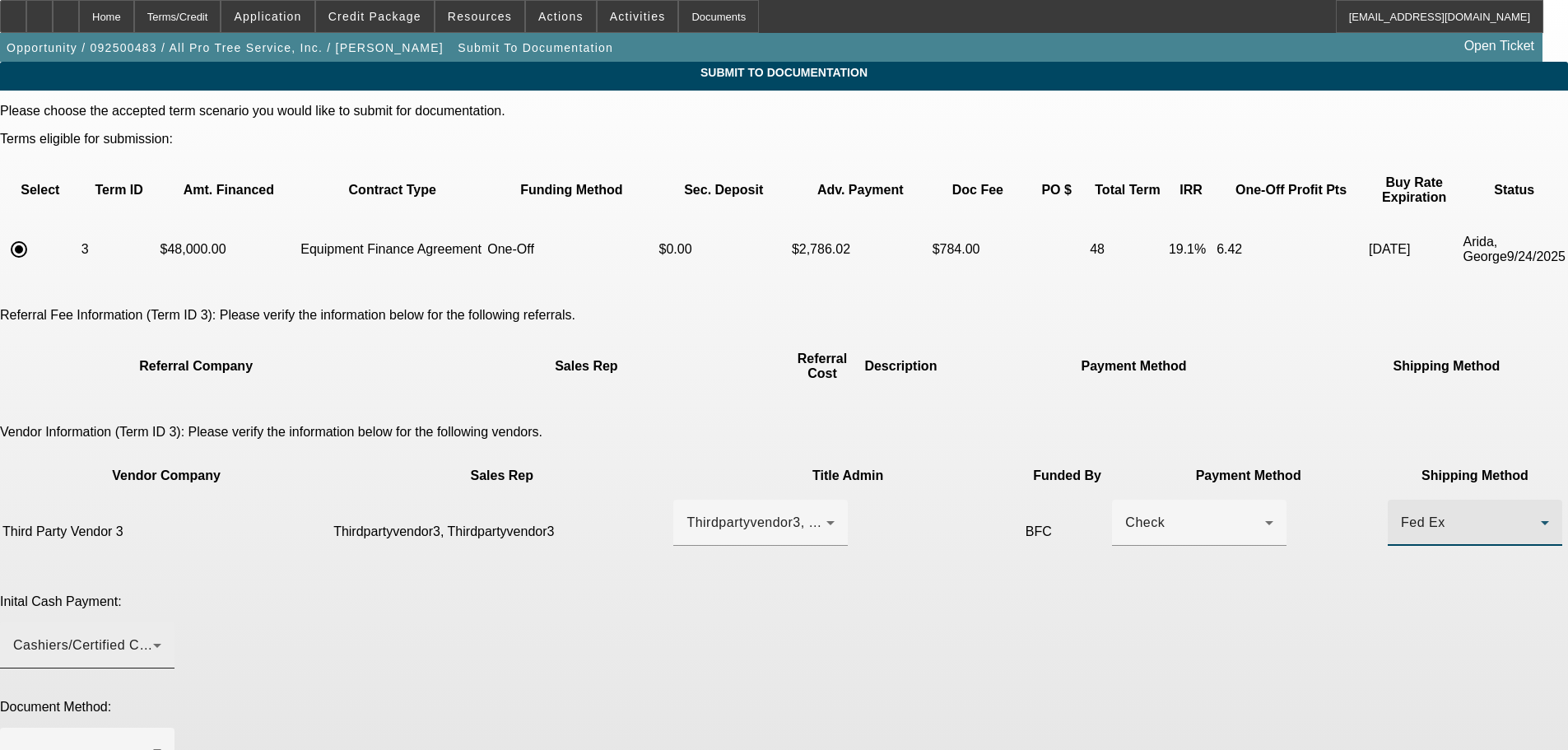
click at [153, 635] on div "Cashiers/Certified Check" at bounding box center [83, 645] width 140 height 20
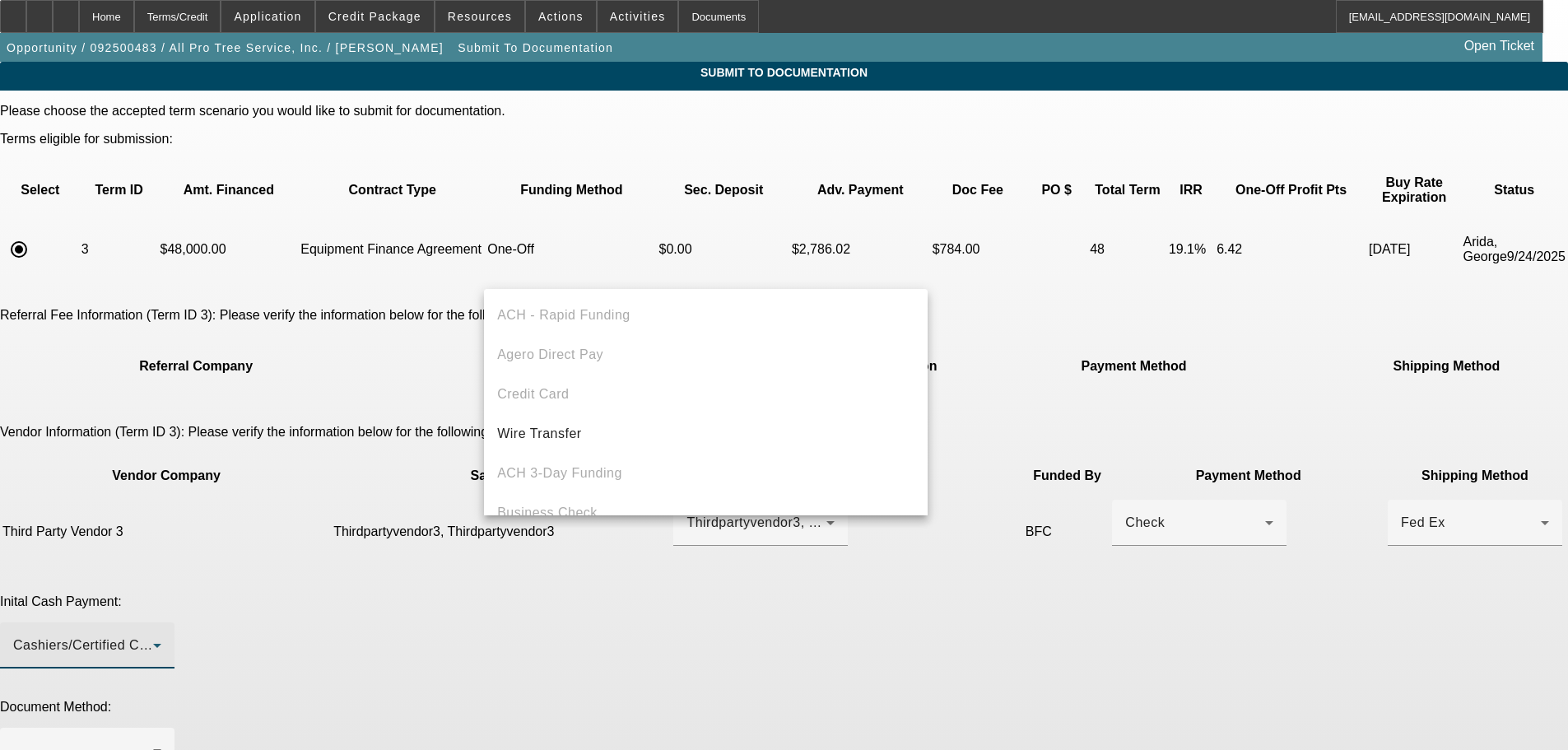
scroll to position [57, 0]
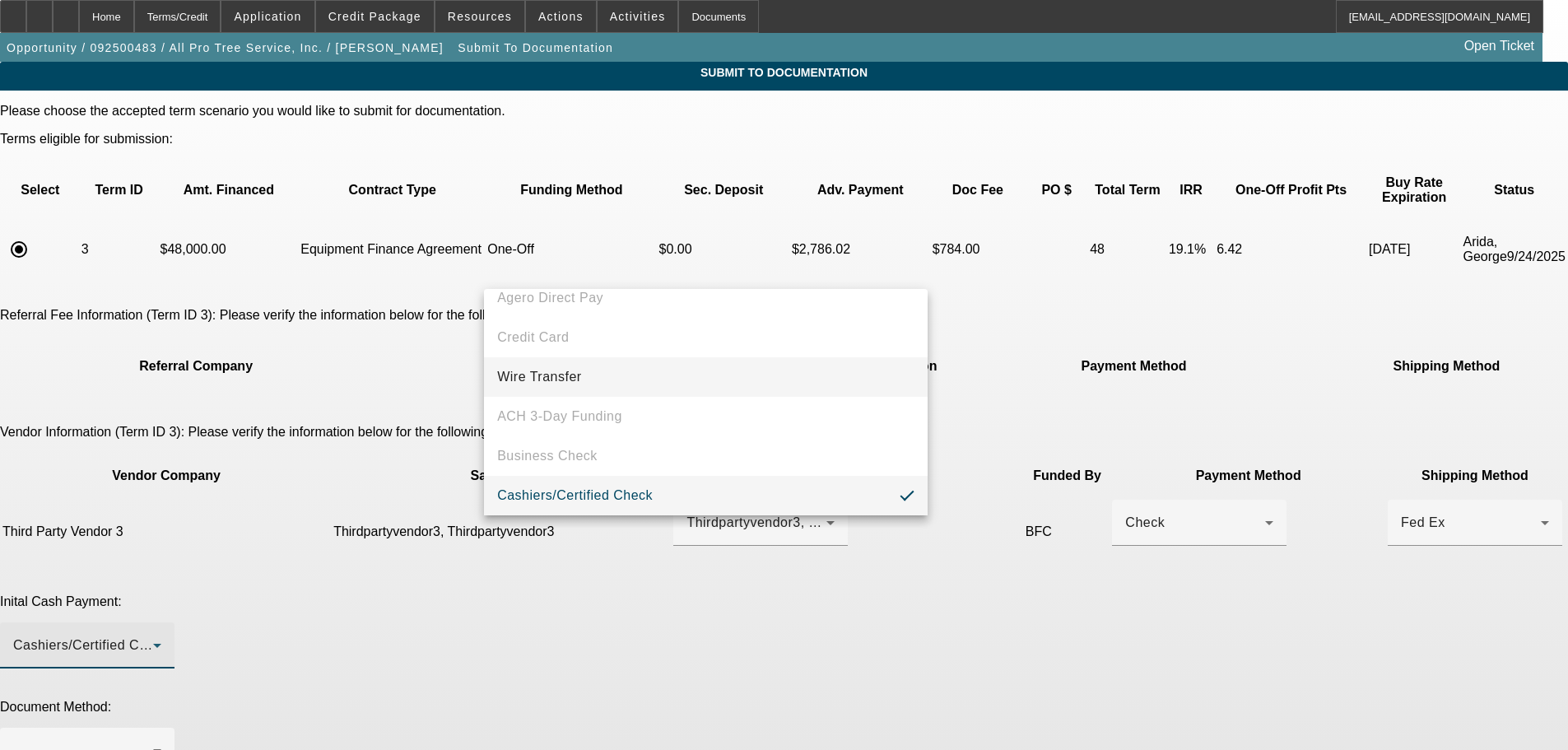
click at [702, 377] on mat-option "Wire Transfer" at bounding box center [705, 377] width 443 height 40
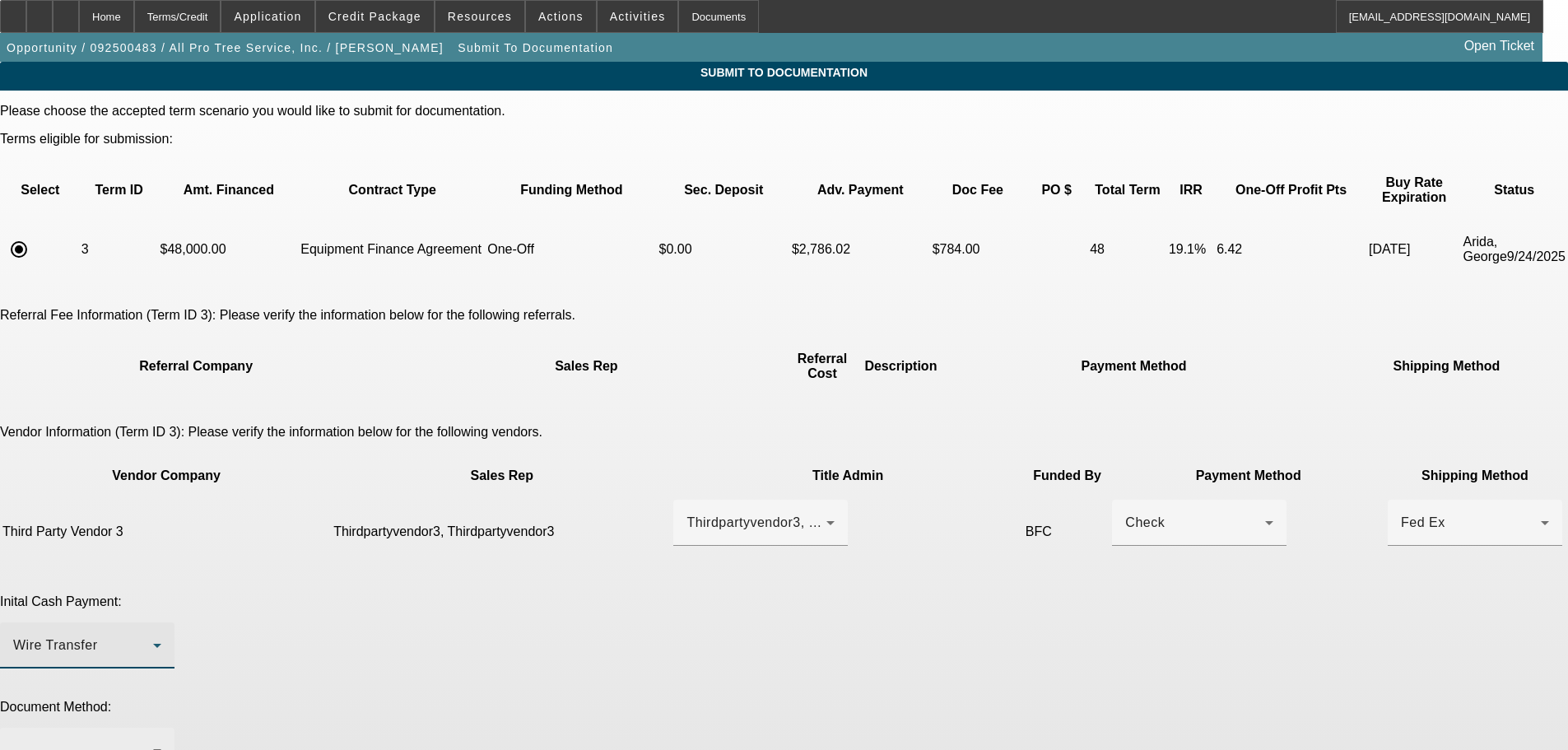
click at [153, 741] on div at bounding box center [83, 751] width 140 height 20
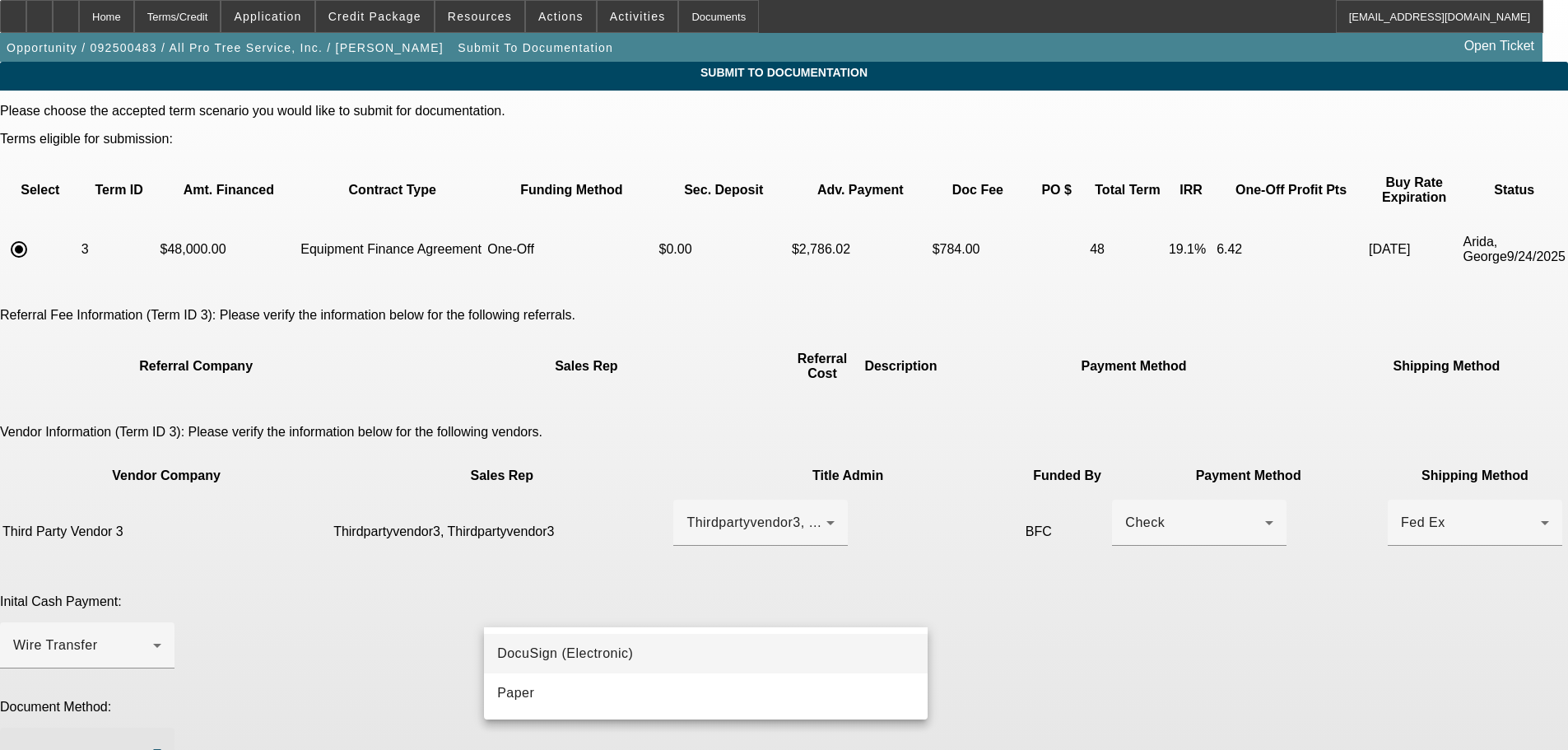
click at [621, 657] on span "DocuSign (Electronic)" at bounding box center [565, 653] width 136 height 20
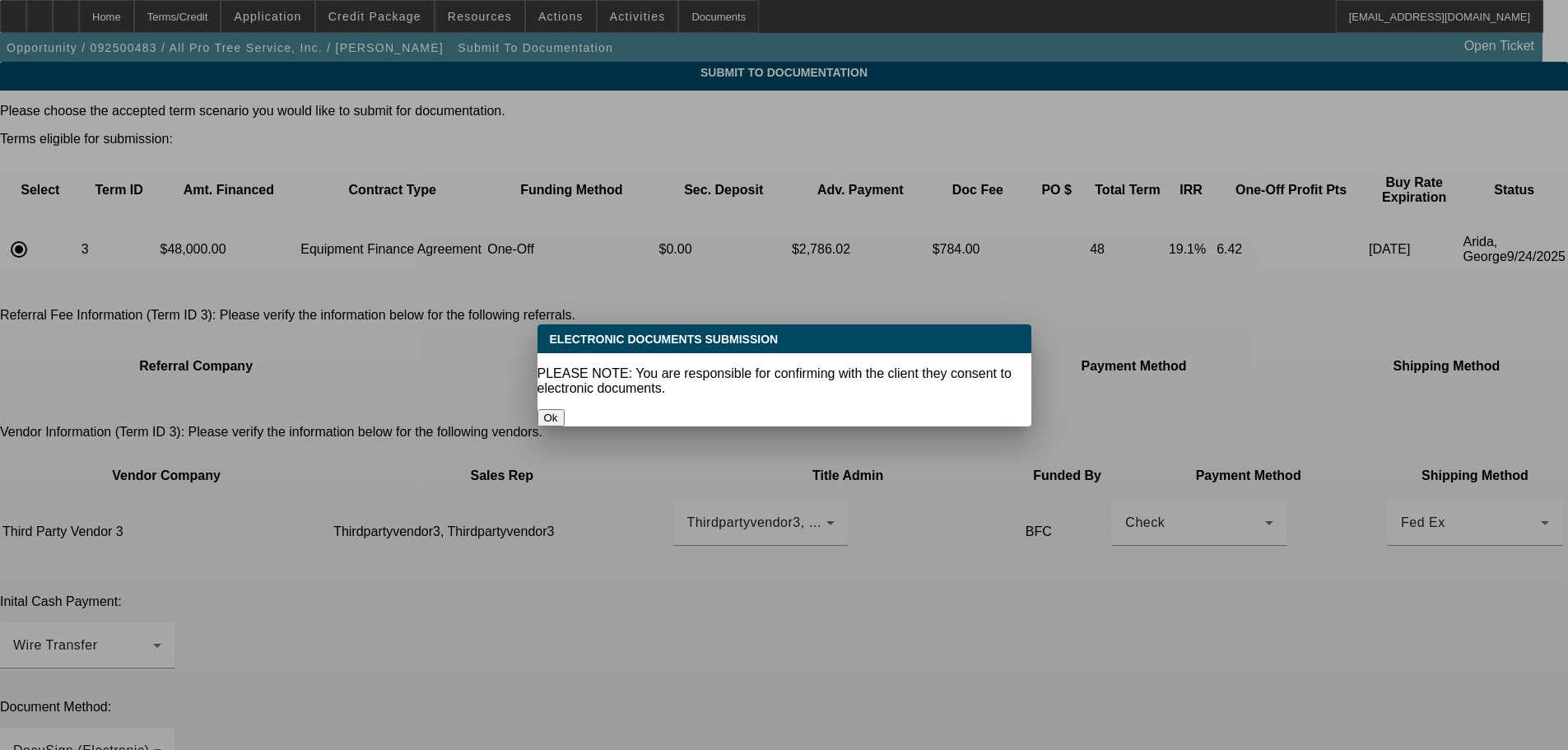
click at [565, 409] on button "Ok" at bounding box center [551, 418] width 27 height 17
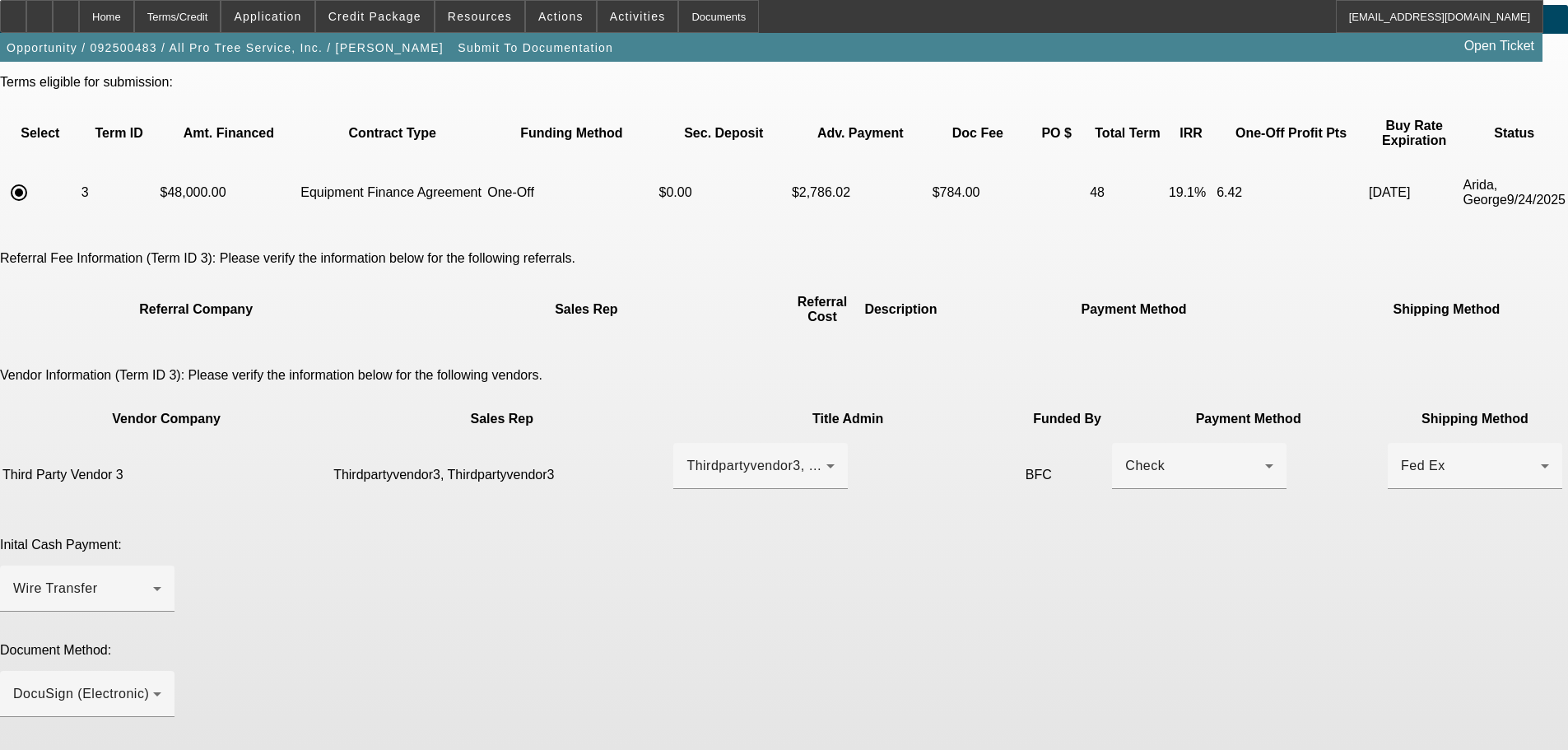
scroll to position [122, 0]
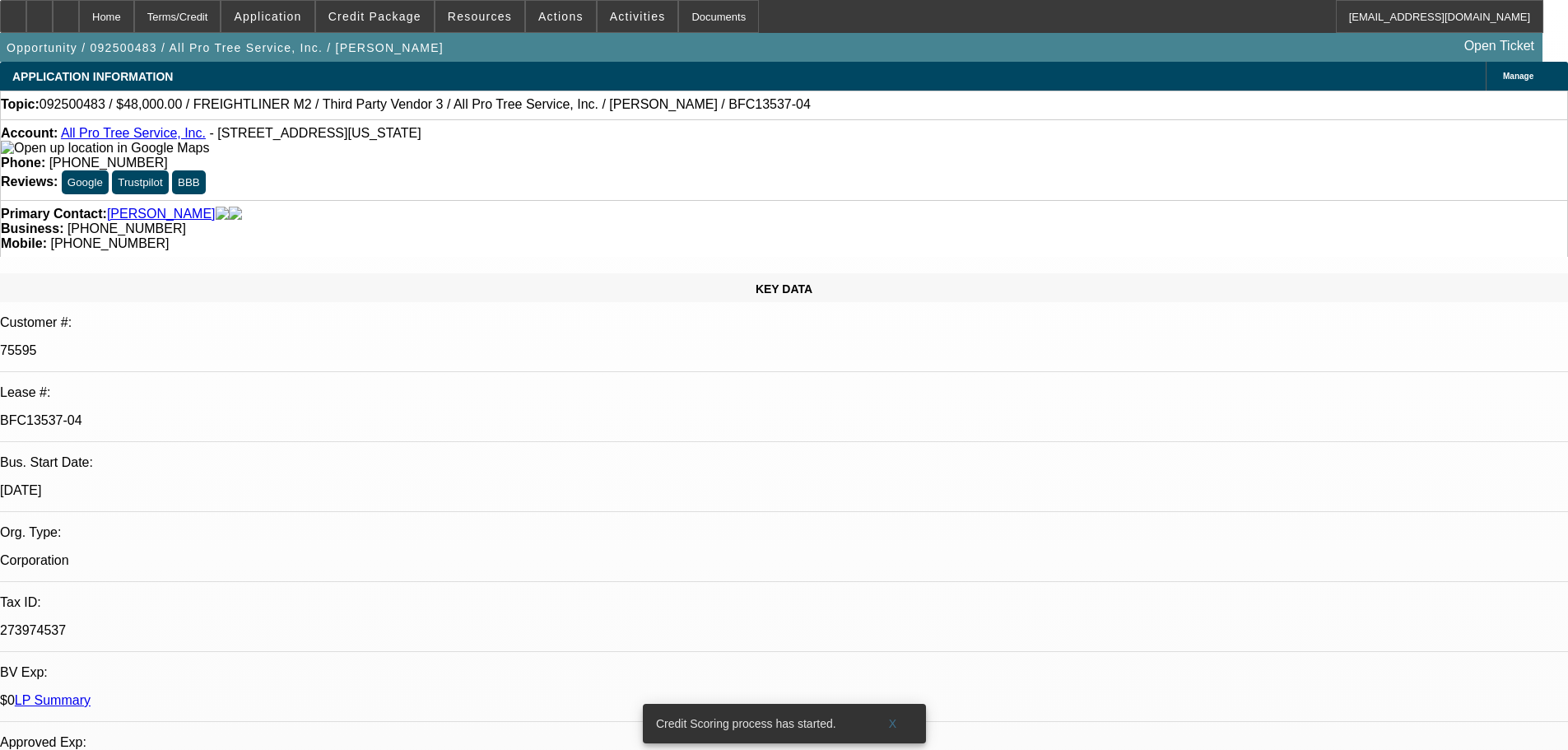
select select "0"
select select "6"
select select "0"
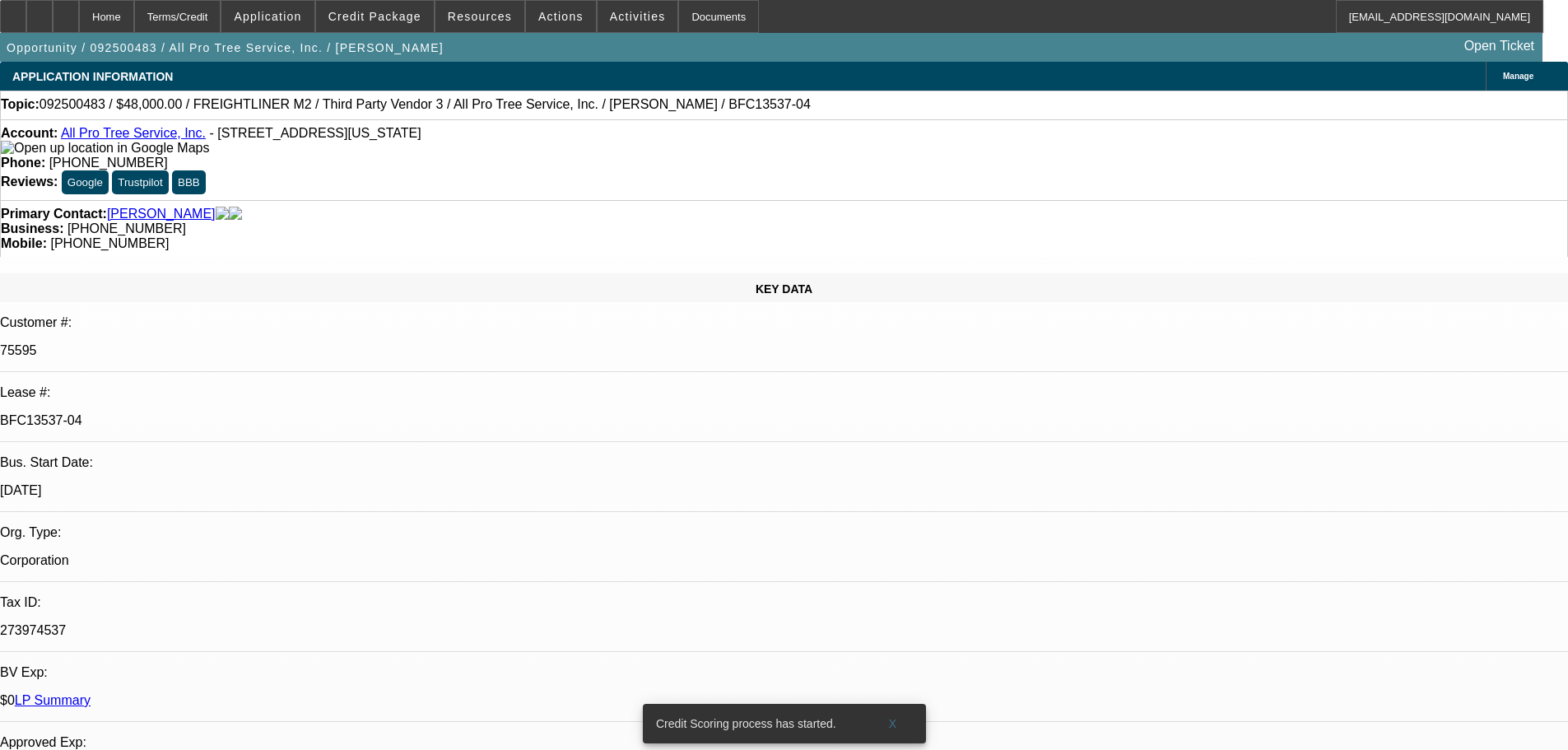
select select "0"
select select "6"
select select "0"
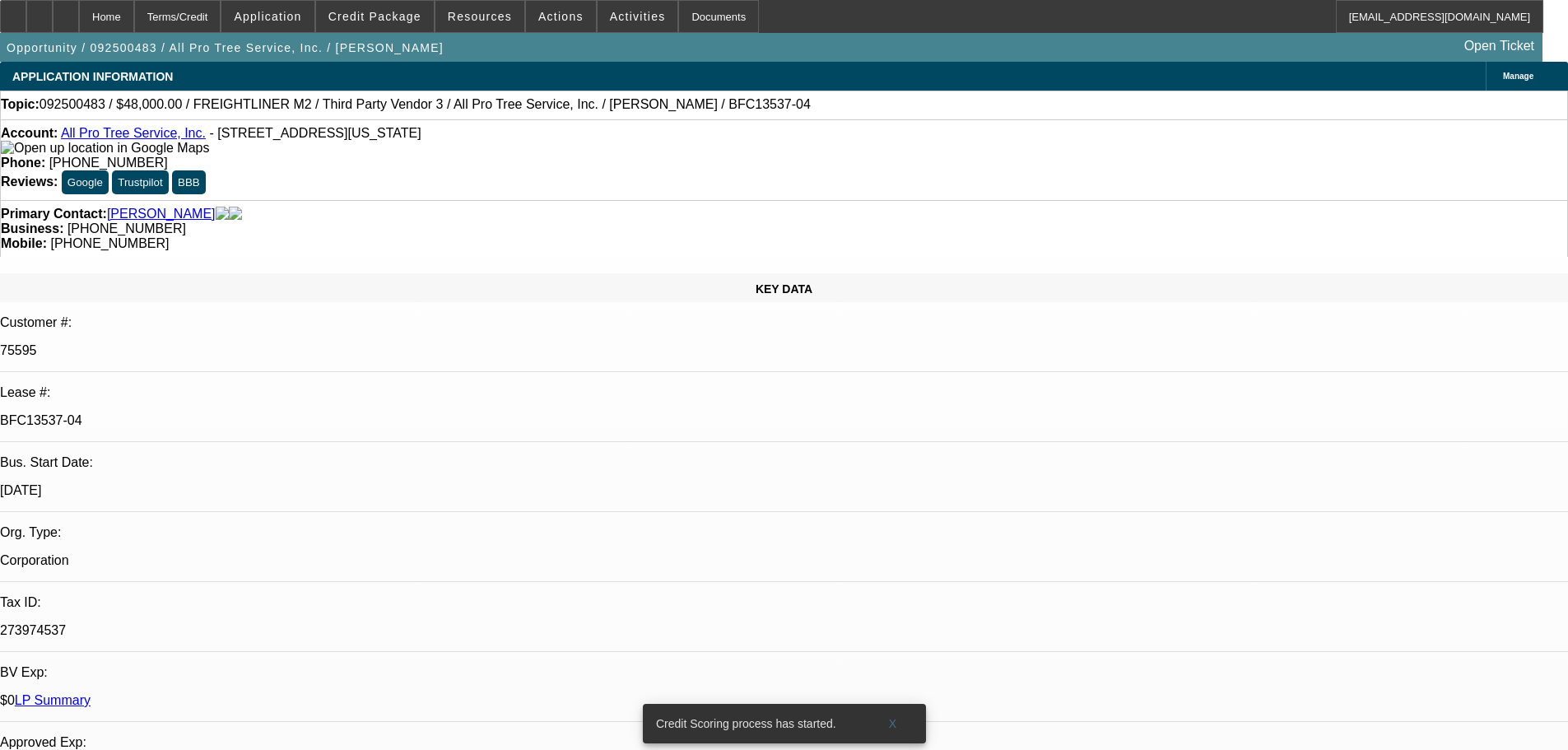
select select "0"
select select "6"
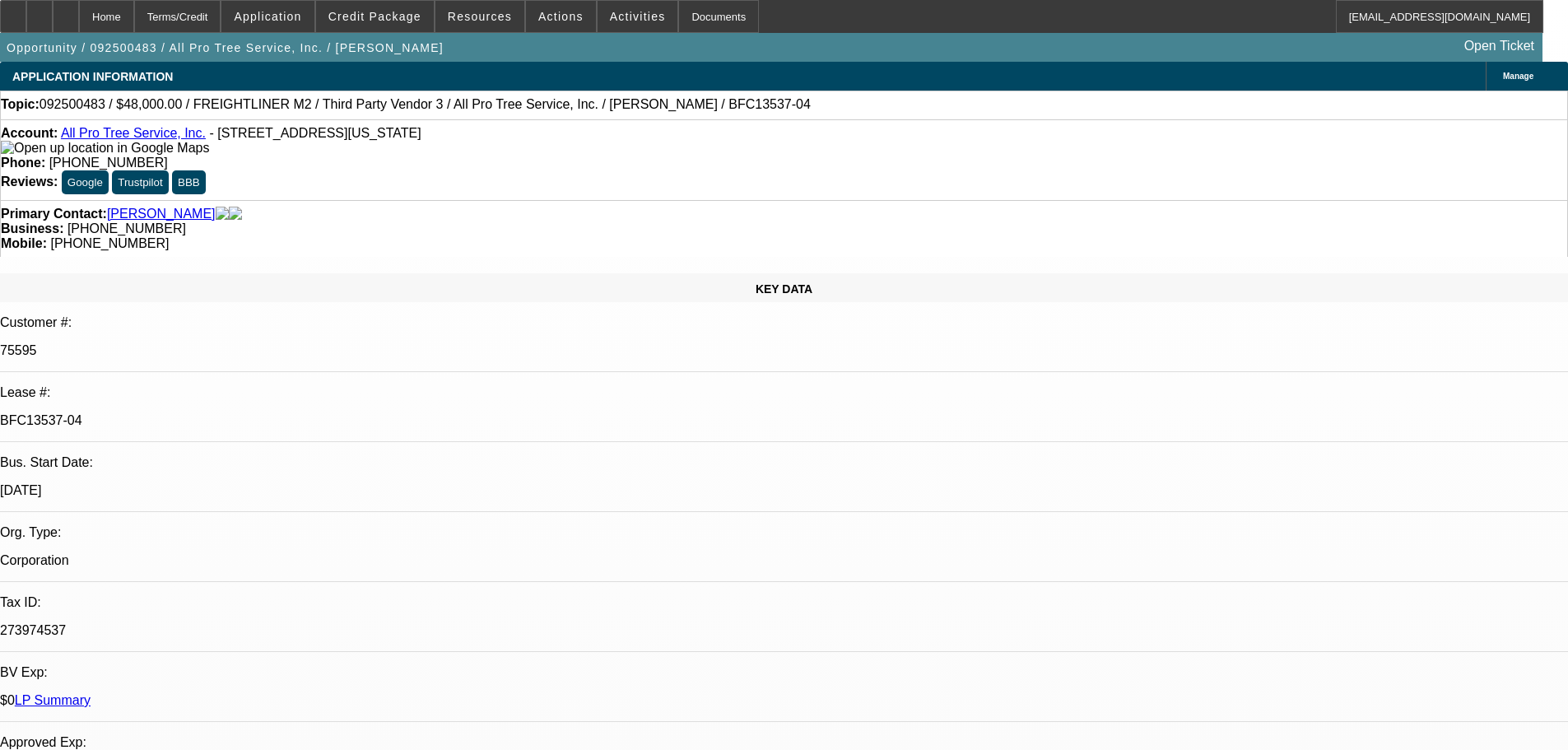
drag, startPoint x: 1336, startPoint y: 714, endPoint x: 1453, endPoint y: 718, distance: 117.1
copy td "[PERSON_NAME]: [PHONE_NUMBER]"
